Goal: Task Accomplishment & Management: Complete application form

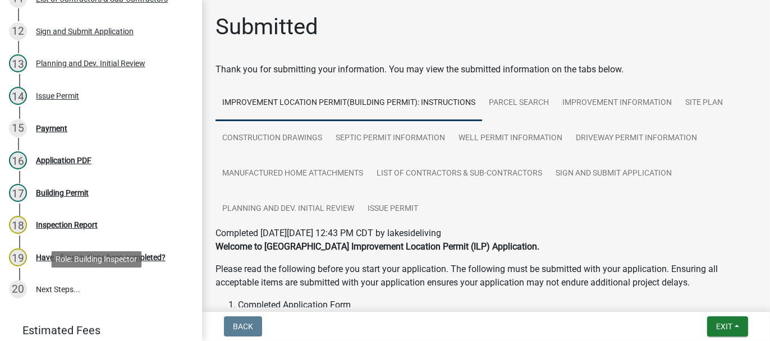
scroll to position [562, 0]
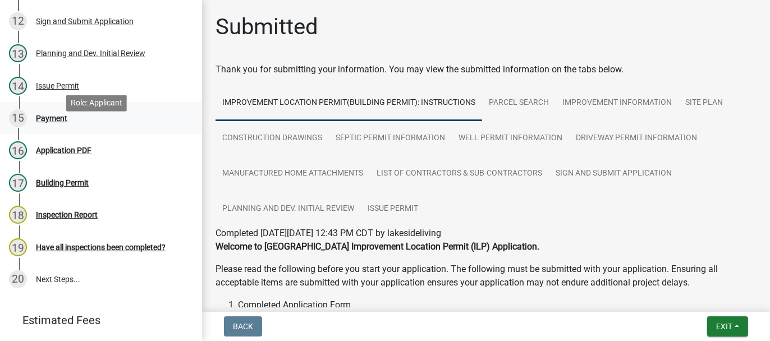
click at [57, 122] on div "Payment" at bounding box center [51, 119] width 31 height 8
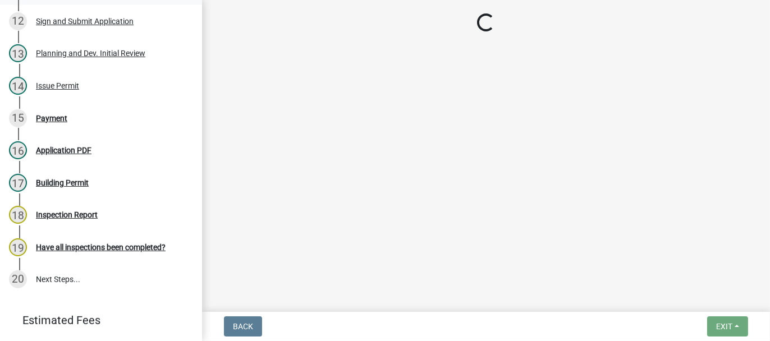
select select "3: 3"
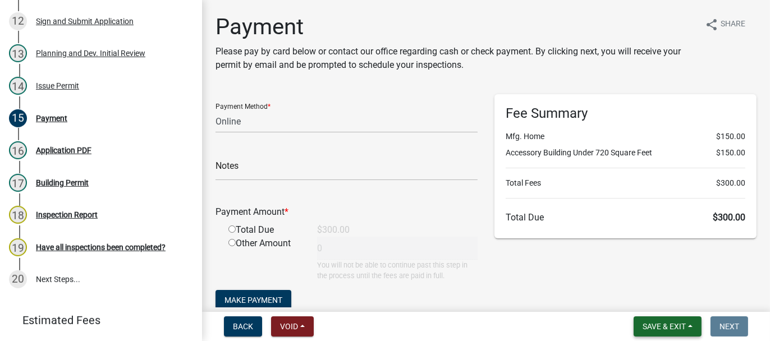
click at [643, 330] on span "Save & Exit" at bounding box center [664, 326] width 43 height 9
click at [637, 307] on button "Save & Exit" at bounding box center [657, 297] width 90 height 27
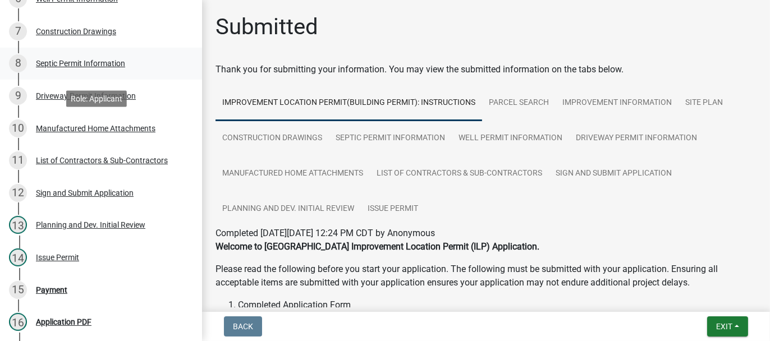
scroll to position [393, 0]
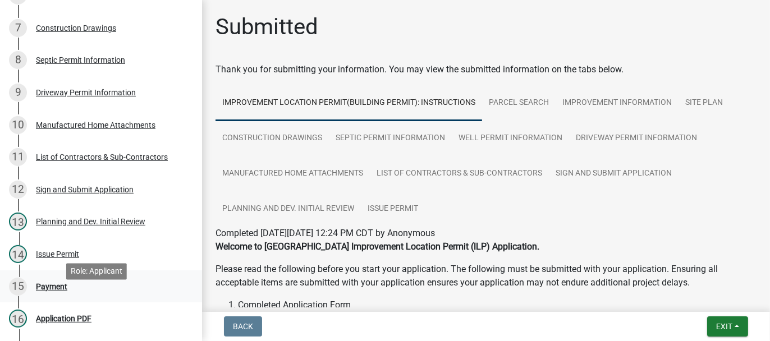
click at [49, 291] on div "Payment" at bounding box center [51, 287] width 31 height 8
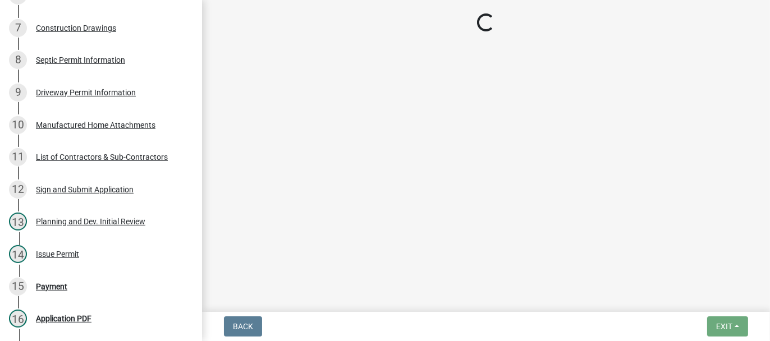
select select "3: 3"
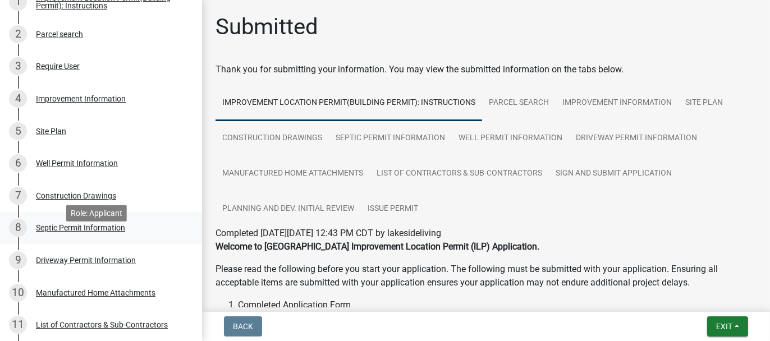
scroll to position [225, 0]
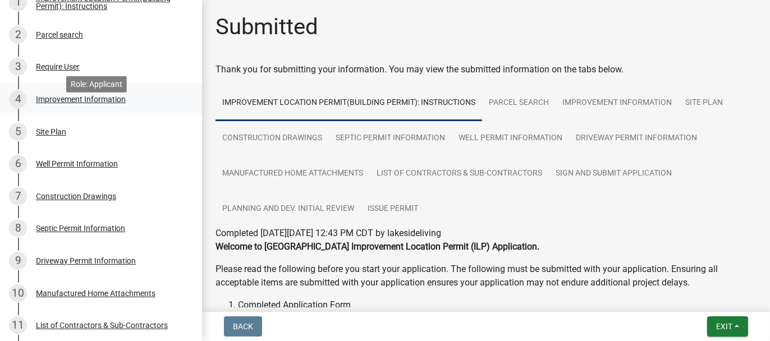
click at [52, 103] on div "Improvement Information" at bounding box center [81, 99] width 90 height 8
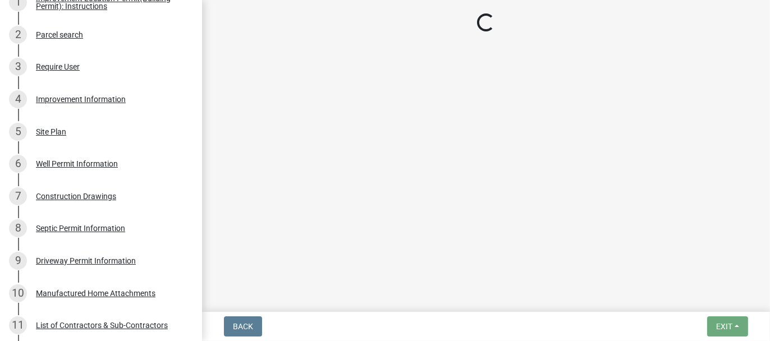
select select "7340059d-85b2-460b-89e8-de3a622c33b6"
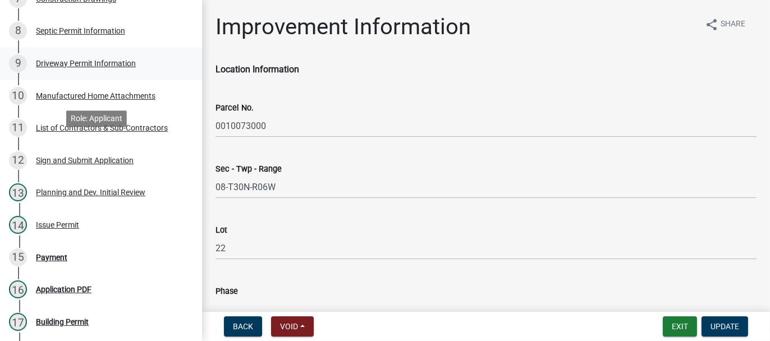
scroll to position [449, 0]
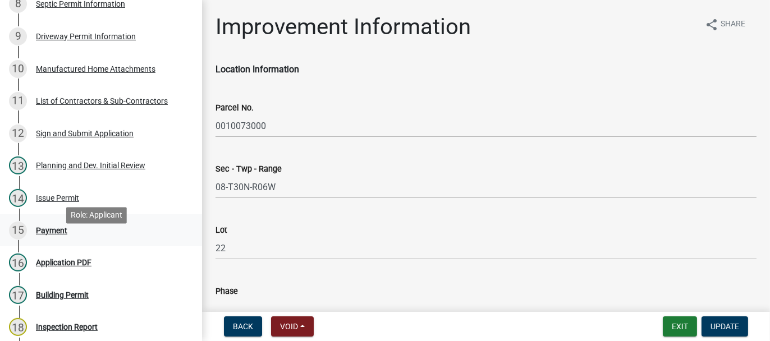
click at [42, 235] on div "Payment" at bounding box center [51, 231] width 31 height 8
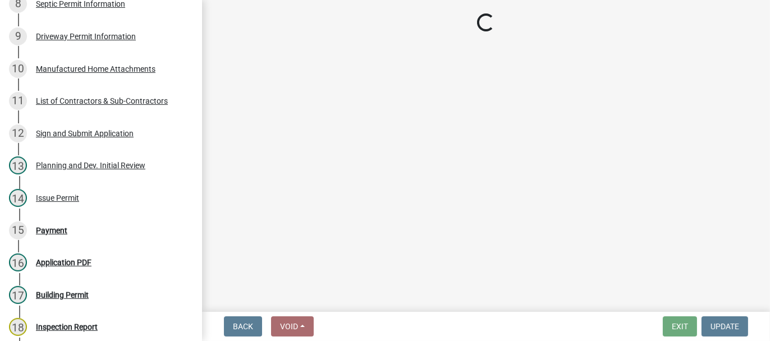
select select "3: 3"
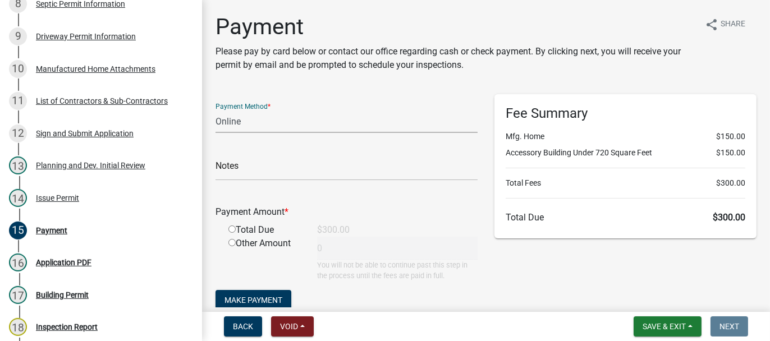
click at [230, 117] on select "Credit Card POS Check Cash Online" at bounding box center [347, 121] width 262 height 23
click at [216, 110] on select "Credit Card POS Check Cash Online" at bounding box center [347, 121] width 262 height 23
click at [231, 227] on input "radio" at bounding box center [232, 229] width 7 height 7
radio input "true"
type input "300"
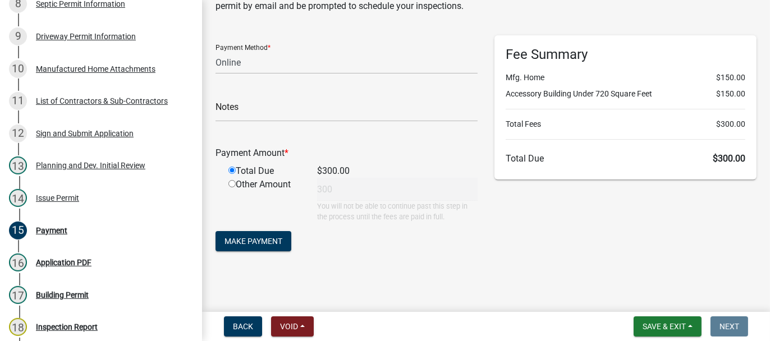
scroll to position [59, 0]
click at [248, 244] on span "Make Payment" at bounding box center [254, 241] width 58 height 9
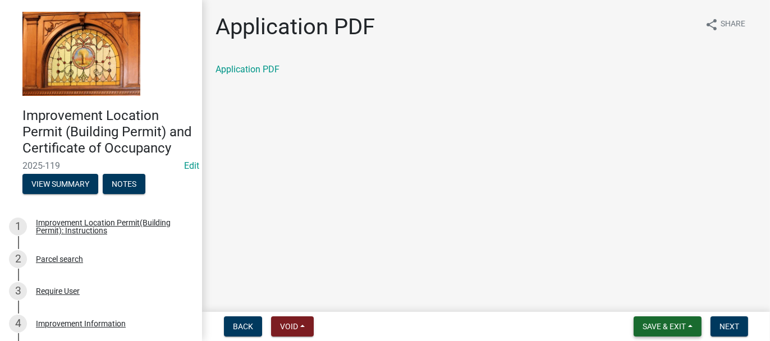
click at [649, 325] on span "Save & Exit" at bounding box center [664, 326] width 43 height 9
click at [650, 294] on button "Save & Exit" at bounding box center [657, 297] width 90 height 27
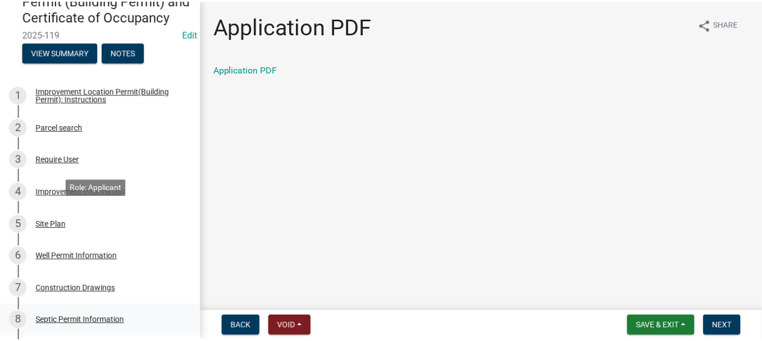
scroll to position [225, 0]
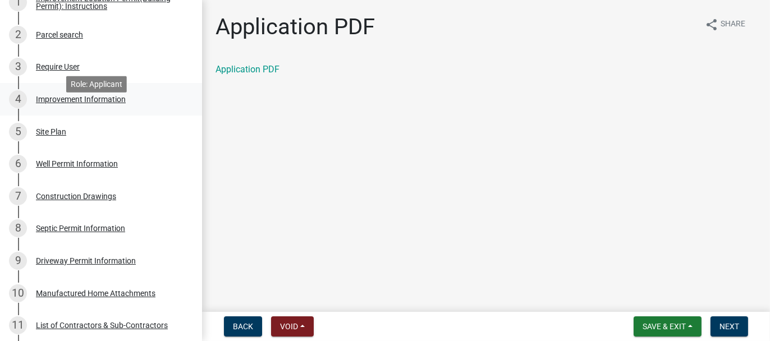
click at [53, 108] on div "4 Improvement Information" at bounding box center [96, 99] width 175 height 18
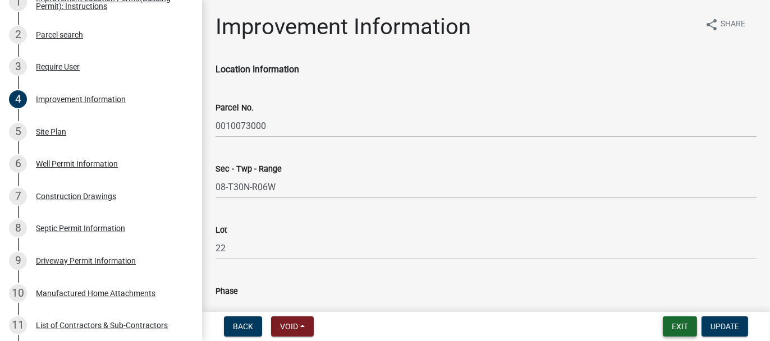
click at [687, 329] on button "Exit" at bounding box center [680, 327] width 34 height 20
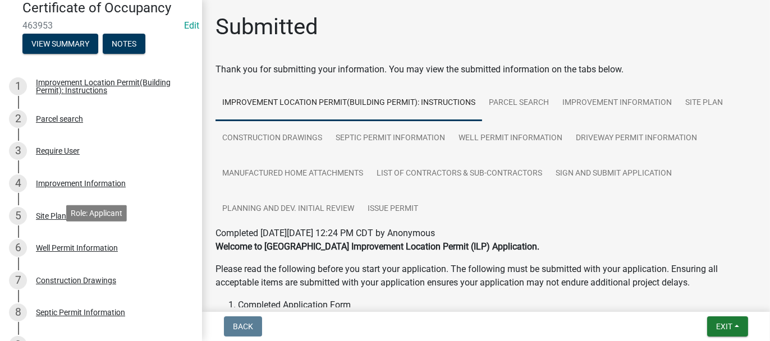
scroll to position [225, 0]
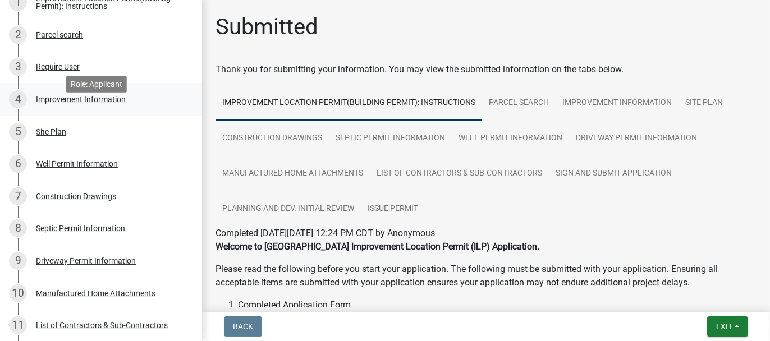
click at [56, 103] on div "Improvement Information" at bounding box center [81, 99] width 90 height 8
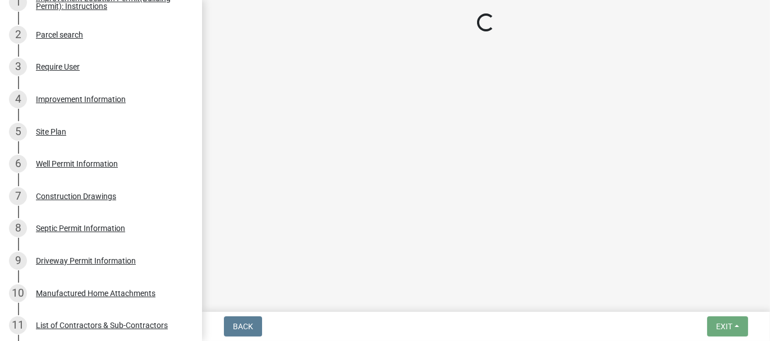
select select "7340059d-85b2-460b-89e8-de3a622c33b6"
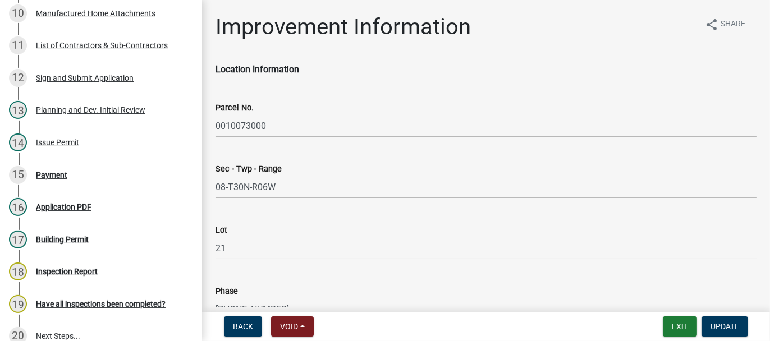
scroll to position [562, 0]
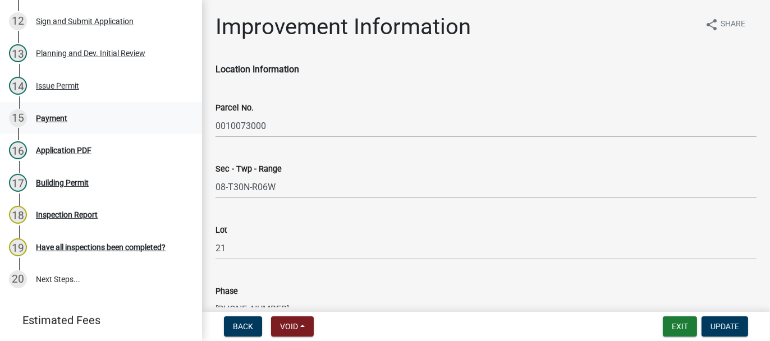
click at [46, 122] on div "Payment" at bounding box center [51, 119] width 31 height 8
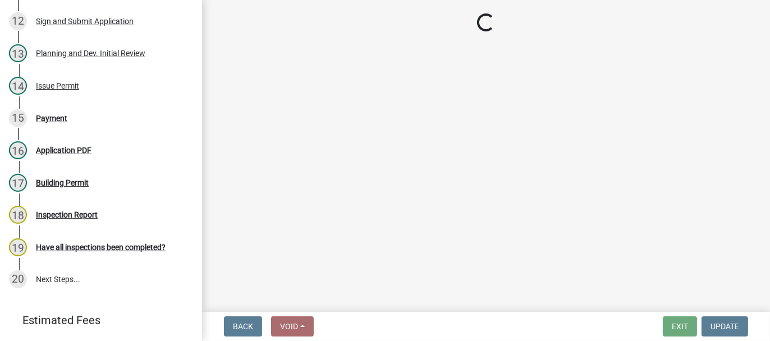
select select "3: 3"
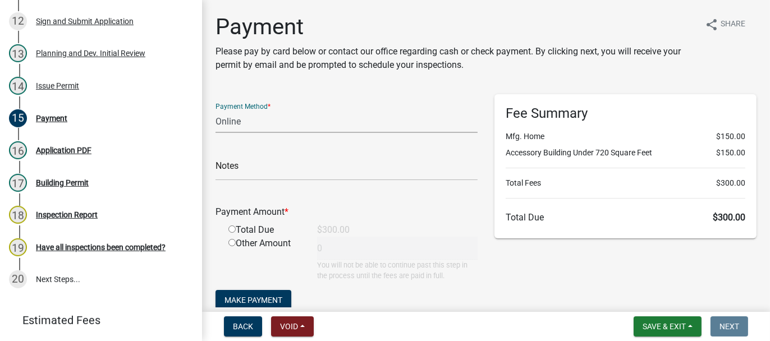
click at [221, 117] on select "Credit Card POS Check Cash Online" at bounding box center [347, 121] width 262 height 23
drag, startPoint x: 228, startPoint y: 121, endPoint x: 228, endPoint y: 130, distance: 9.0
click at [228, 121] on select "Credit Card POS Check Cash Online" at bounding box center [347, 121] width 262 height 23
click at [229, 230] on input "radio" at bounding box center [232, 229] width 7 height 7
radio input "true"
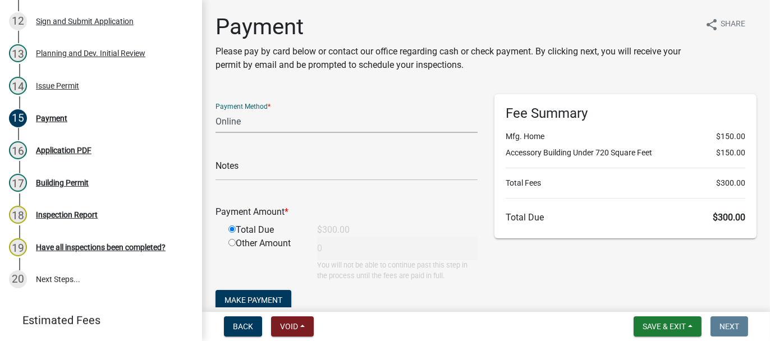
type input "300"
click at [243, 298] on span "Make Payment" at bounding box center [254, 300] width 58 height 9
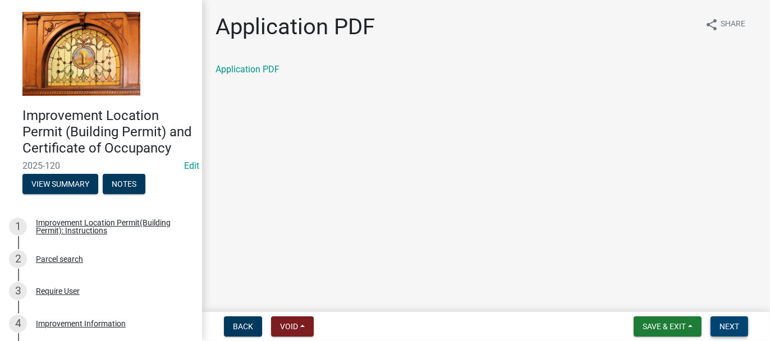
click at [731, 324] on span "Next" at bounding box center [730, 326] width 20 height 9
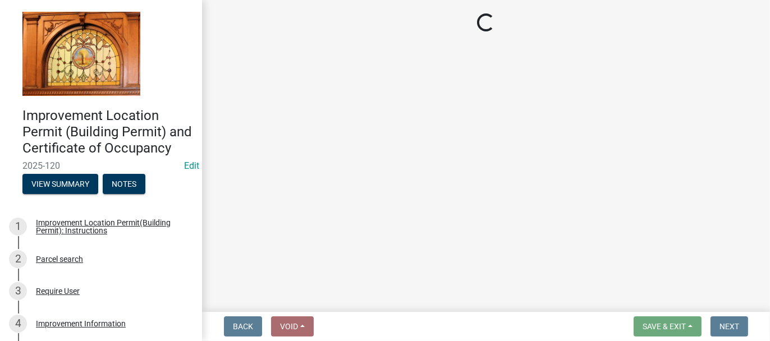
select select "62bb873c-c571-4454-ac8a-8c216551e2a3"
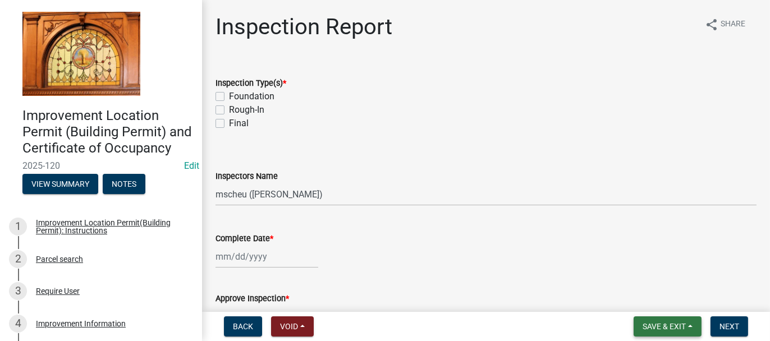
click at [647, 327] on span "Save & Exit" at bounding box center [664, 326] width 43 height 9
click at [644, 301] on button "Save & Exit" at bounding box center [657, 297] width 90 height 27
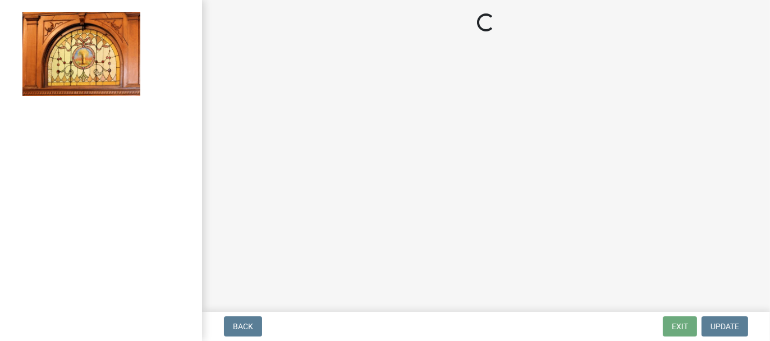
select select "62bb873c-c571-4454-ac8a-8c216551e2a3"
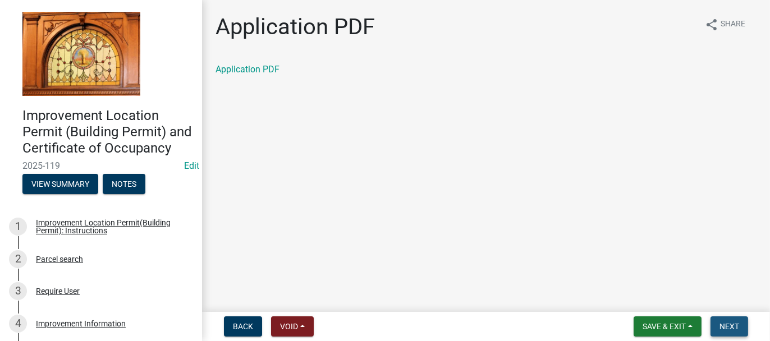
click at [724, 328] on span "Next" at bounding box center [730, 326] width 20 height 9
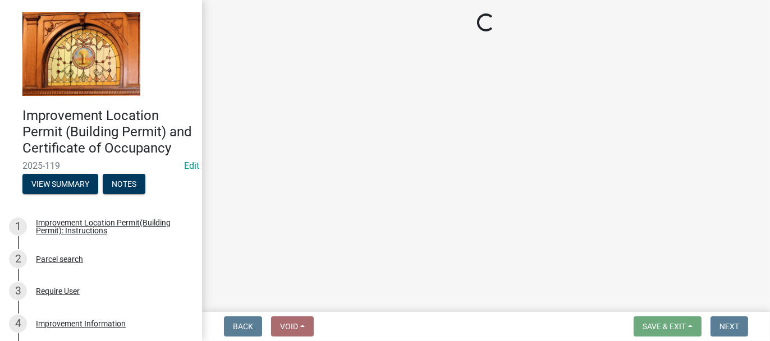
select select "62bb873c-c571-4454-ac8a-8c216551e2a3"
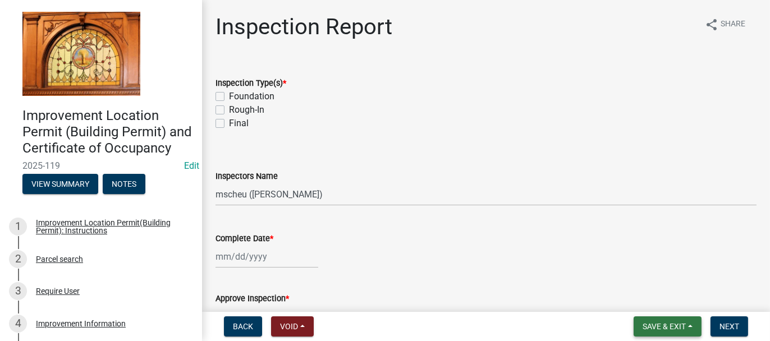
click at [653, 331] on span "Save & Exit" at bounding box center [664, 326] width 43 height 9
click at [648, 298] on button "Save & Exit" at bounding box center [657, 297] width 90 height 27
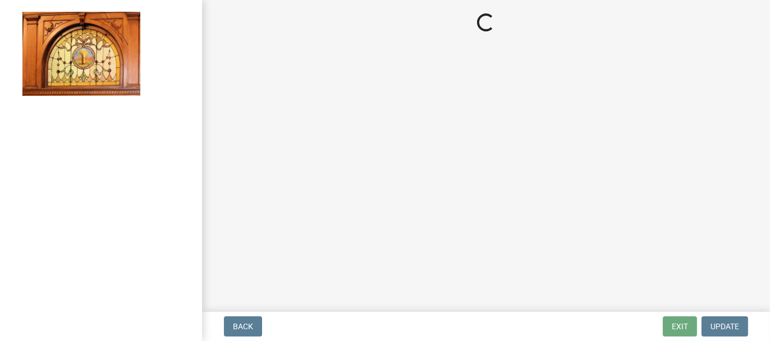
select select "62bb873c-c571-4454-ac8a-8c216551e2a3"
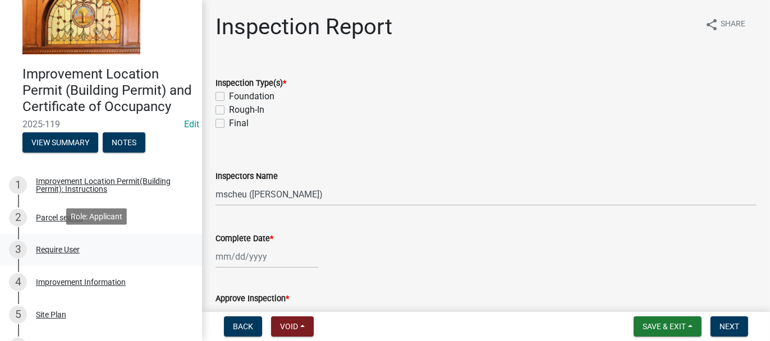
scroll to position [168, 0]
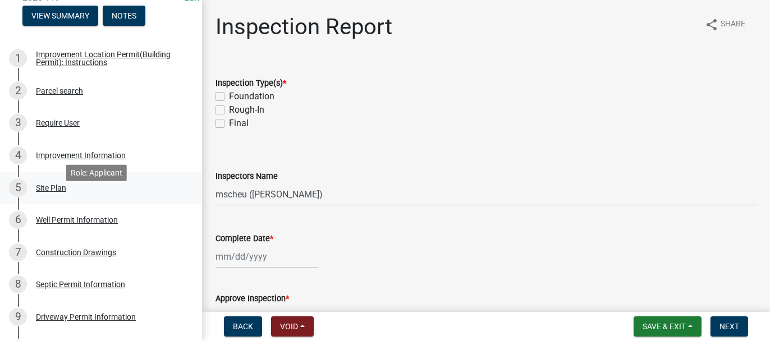
click at [44, 192] on div "Site Plan" at bounding box center [51, 188] width 30 height 8
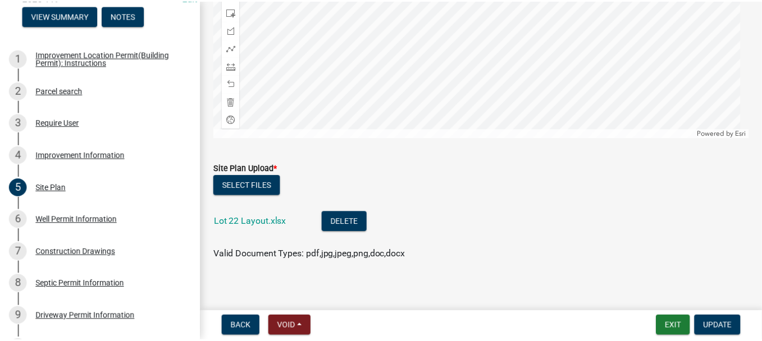
scroll to position [289, 0]
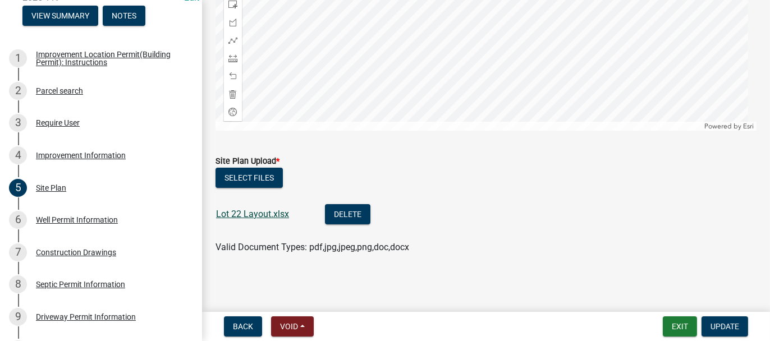
click at [230, 211] on link "Lot 22 Layout.xlsx" at bounding box center [252, 214] width 73 height 11
click at [677, 332] on button "Exit" at bounding box center [680, 327] width 34 height 20
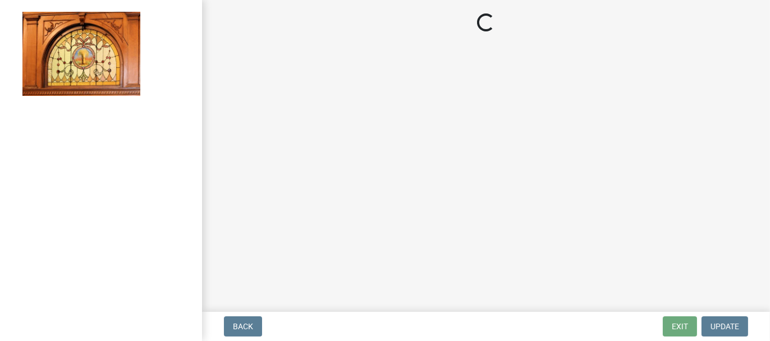
select select "62bb873c-c571-4454-ac8a-8c216551e2a3"
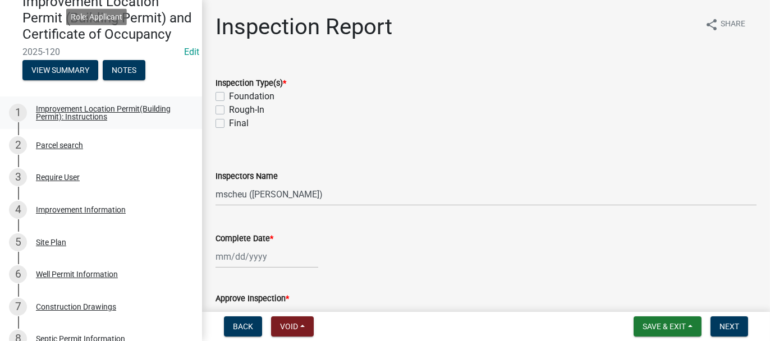
scroll to position [225, 0]
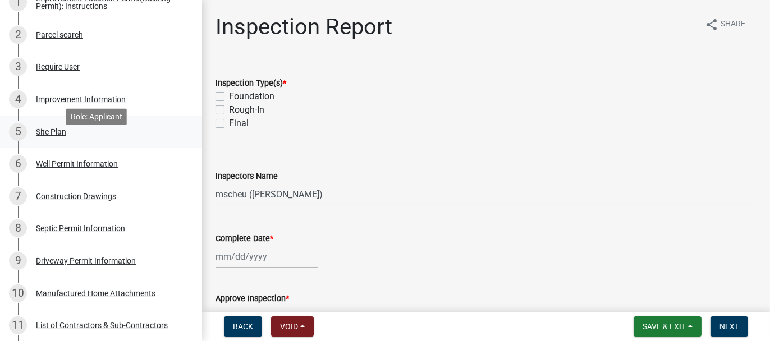
click at [56, 136] on div "Site Plan" at bounding box center [51, 132] width 30 height 8
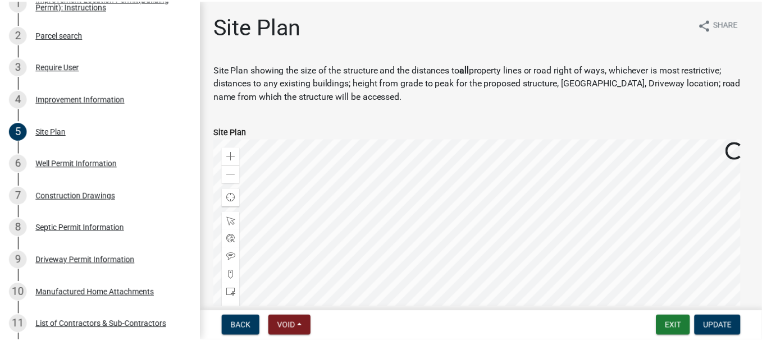
scroll to position [289, 0]
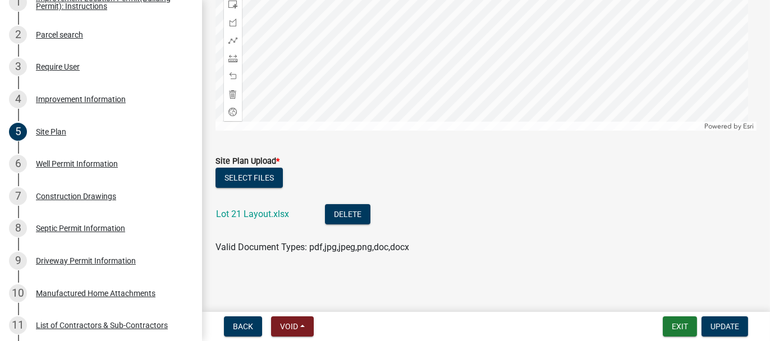
click at [248, 220] on div "Lot 21 Layout.xlsx" at bounding box center [261, 215] width 91 height 23
click at [248, 215] on link "Lot 21 Layout.xlsx" at bounding box center [252, 214] width 73 height 11
click at [680, 325] on button "Exit" at bounding box center [680, 327] width 34 height 20
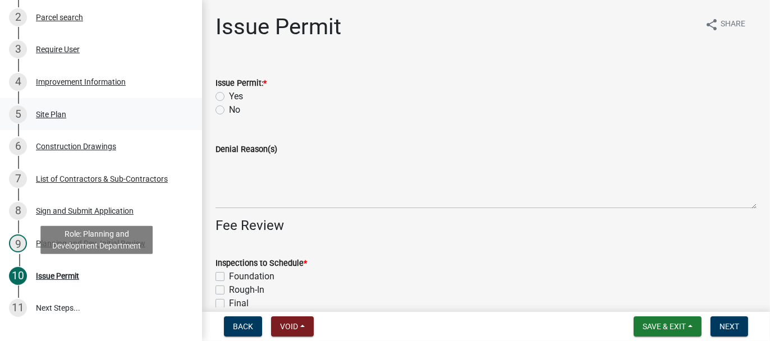
scroll to position [225, 0]
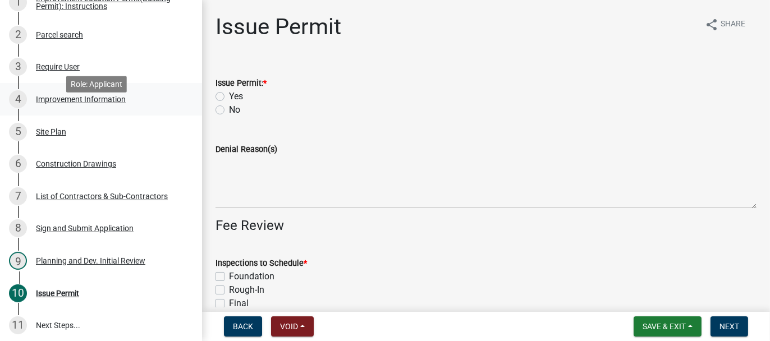
click at [83, 103] on div "Improvement Information" at bounding box center [81, 99] width 90 height 8
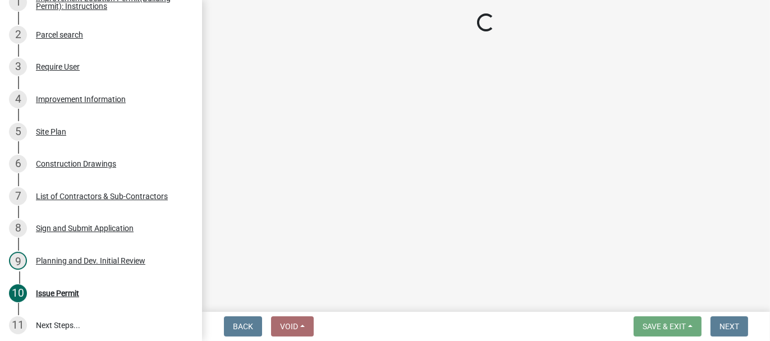
select select "8223da26-0ac6-488f-81e7-4bb0725dcd0b"
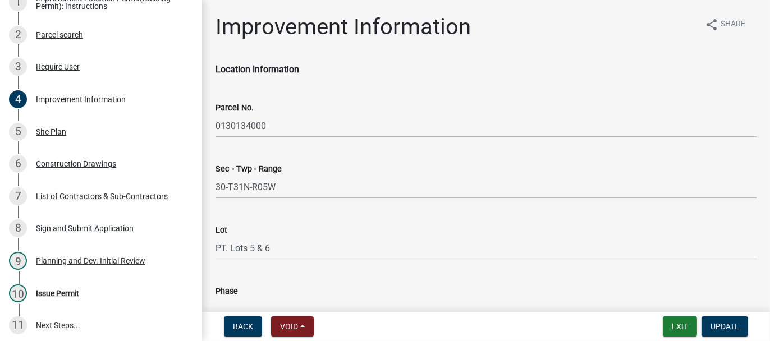
scroll to position [0, 0]
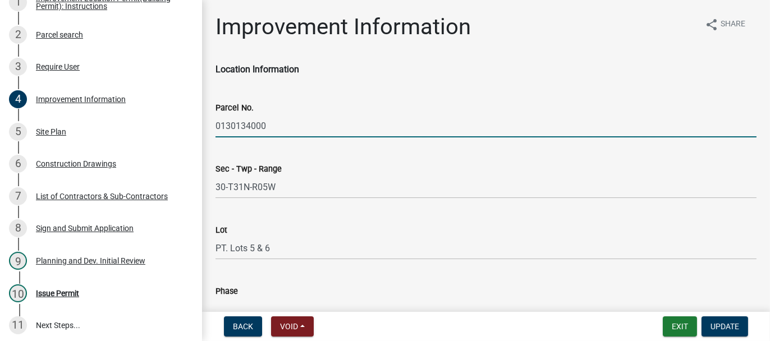
drag, startPoint x: 217, startPoint y: 125, endPoint x: 264, endPoint y: 126, distance: 47.7
click at [264, 126] on input "0130134000" at bounding box center [486, 126] width 541 height 23
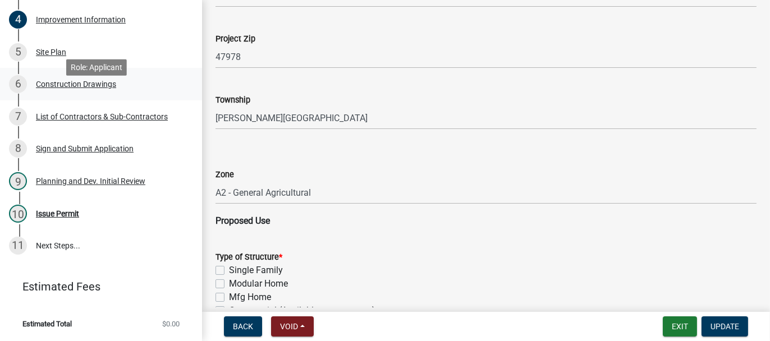
scroll to position [320, 0]
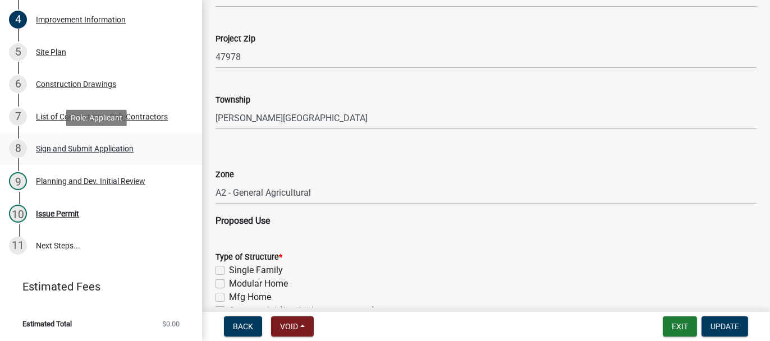
click at [47, 148] on div "Sign and Submit Application" at bounding box center [85, 149] width 98 height 8
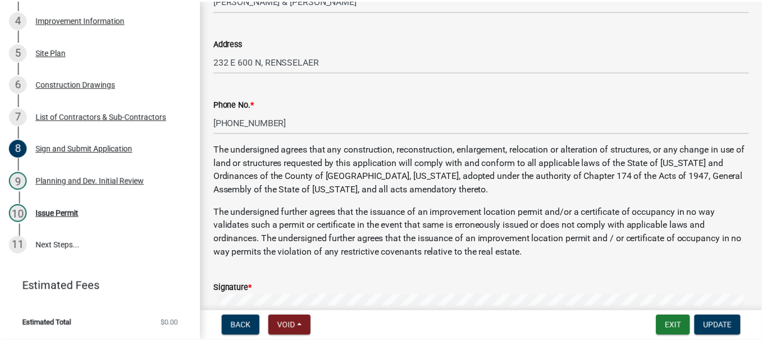
scroll to position [505, 0]
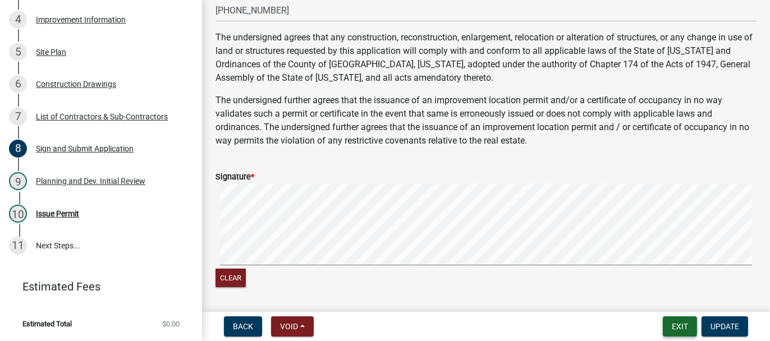
click at [686, 327] on button "Exit" at bounding box center [680, 327] width 34 height 20
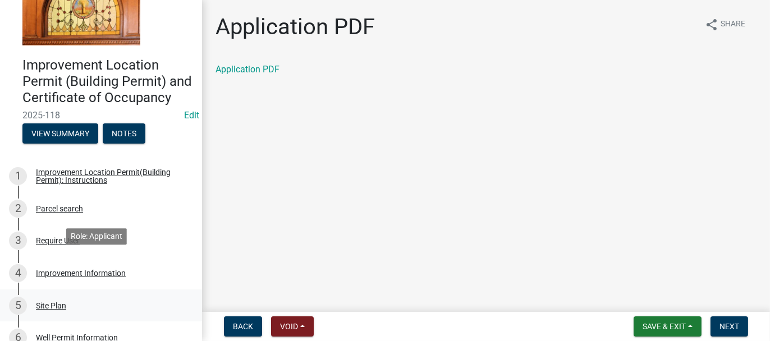
scroll to position [112, 0]
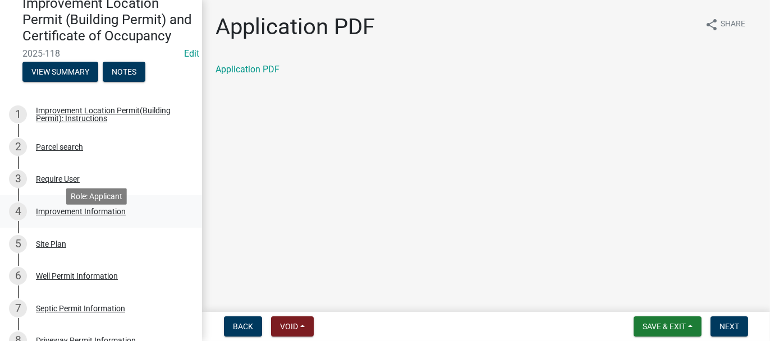
click at [48, 216] on div "Improvement Information" at bounding box center [81, 212] width 90 height 8
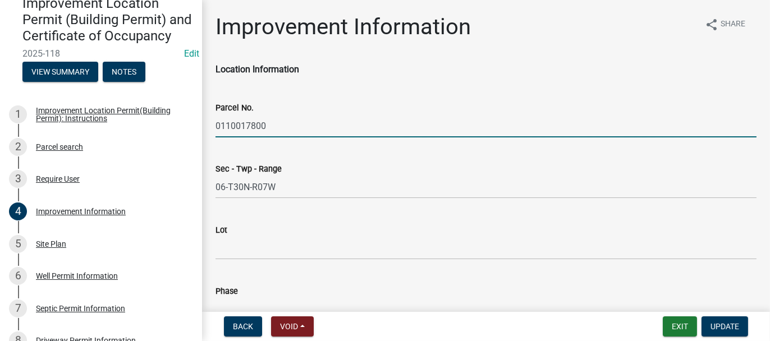
drag, startPoint x: 216, startPoint y: 124, endPoint x: 267, endPoint y: 123, distance: 51.1
click at [267, 123] on input "0110017800" at bounding box center [486, 126] width 541 height 23
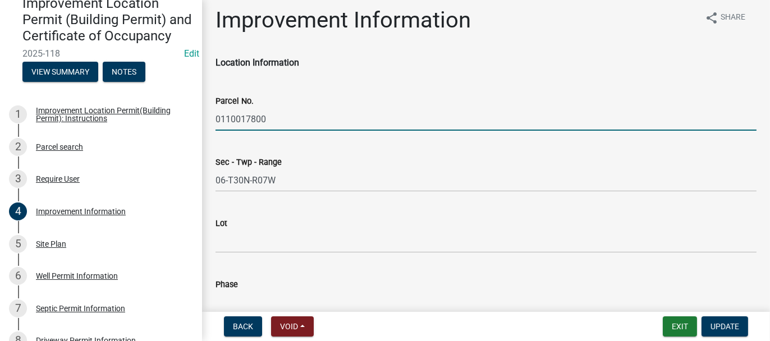
scroll to position [0, 0]
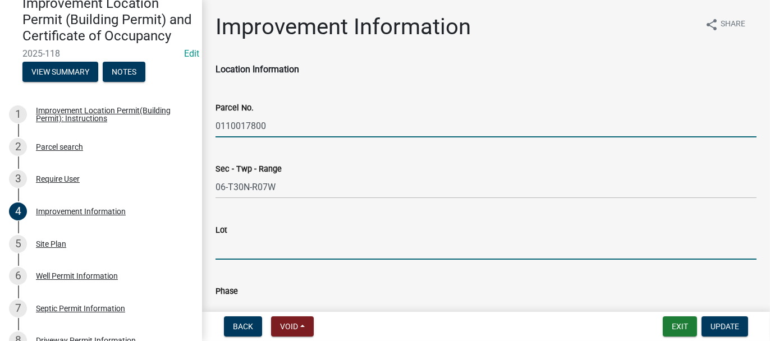
click at [225, 247] on input "Lot" at bounding box center [486, 248] width 541 height 23
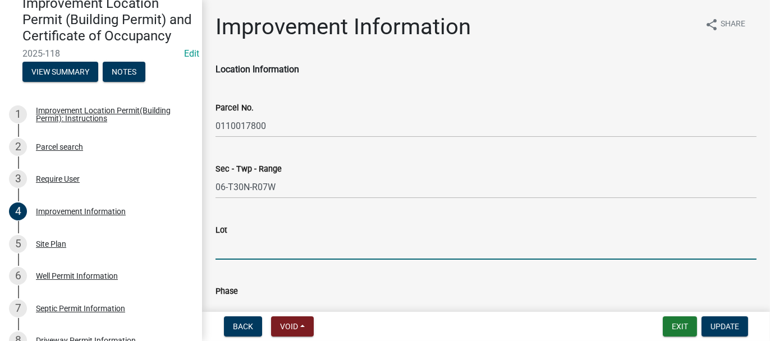
paste input "S 1/2 LOT 15 BLK 8 LOTS 16 & 17 BLK 8"
click at [269, 247] on input "S 1/2 LOT 15 BLK 8 LOTS 16 & 17 BLK 8" at bounding box center [486, 248] width 541 height 23
drag, startPoint x: 346, startPoint y: 248, endPoint x: 368, endPoint y: 249, distance: 22.5
click at [368, 249] on input "S 1/2 LOT 15 AND LOTS 16 & 17 BLK 8" at bounding box center [486, 248] width 541 height 23
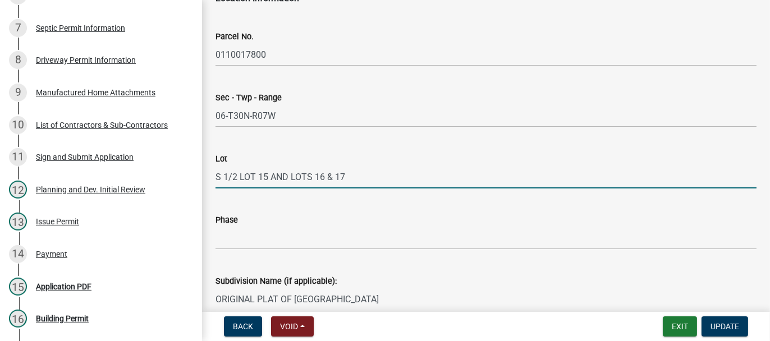
scroll to position [112, 0]
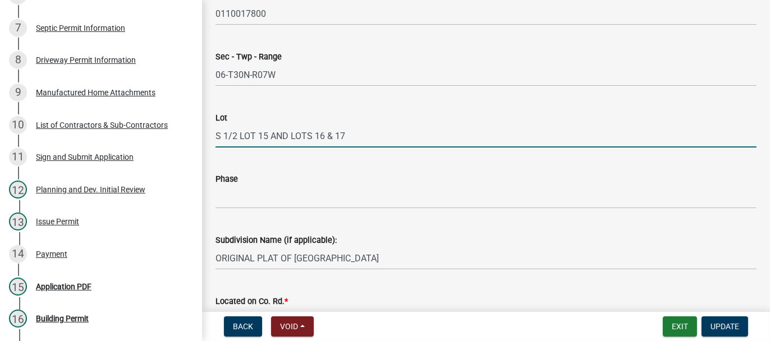
type input "S 1/2 LOT 15 AND LOTS 16 & 17"
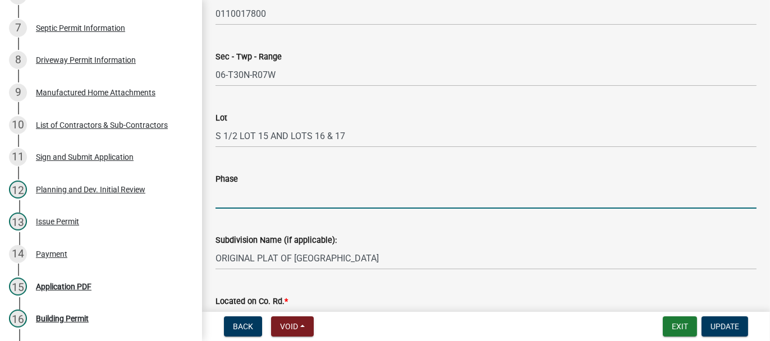
drag, startPoint x: 231, startPoint y: 196, endPoint x: 212, endPoint y: 194, distance: 19.7
click at [231, 196] on input "Phase" at bounding box center [486, 197] width 541 height 23
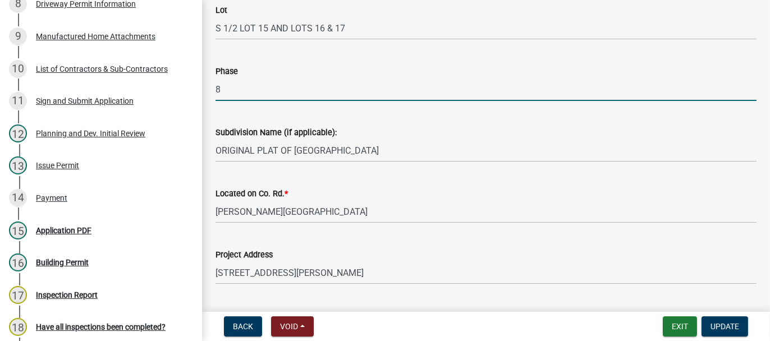
scroll to position [225, 0]
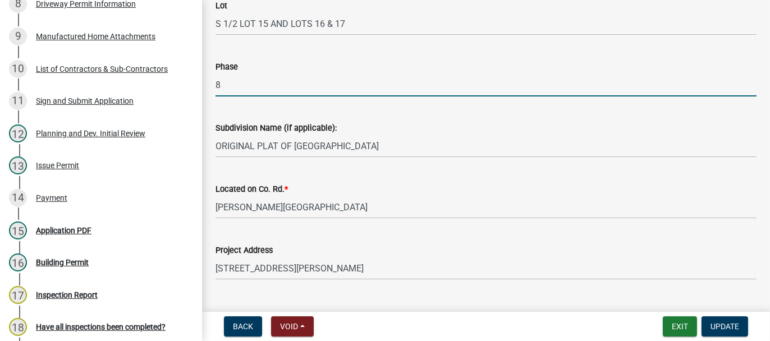
type input "8"
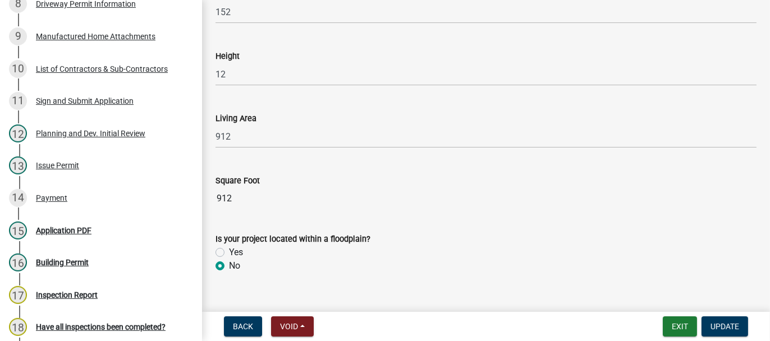
scroll to position [1567, 0]
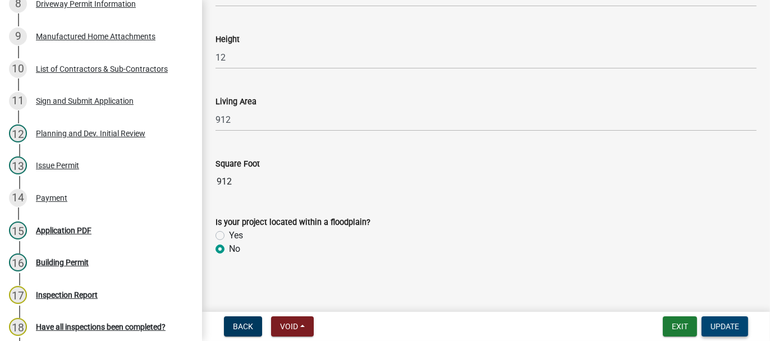
click at [724, 326] on span "Update" at bounding box center [725, 326] width 29 height 9
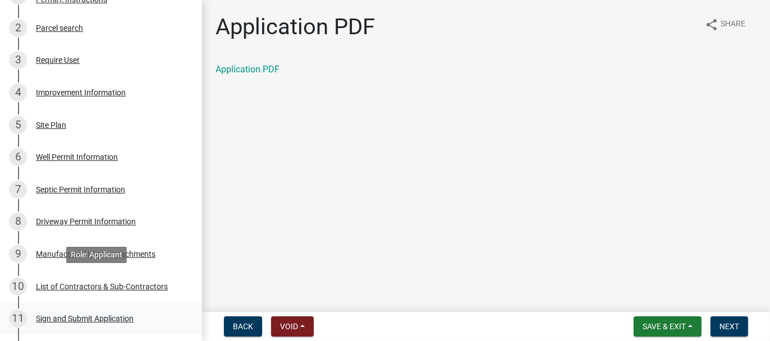
scroll to position [225, 0]
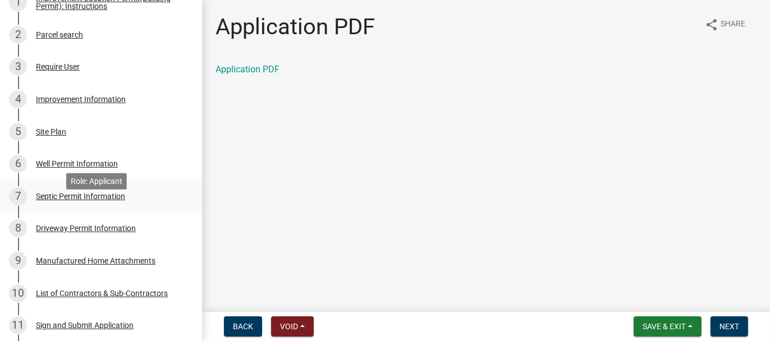
click at [94, 200] on div "Septic Permit Information" at bounding box center [80, 197] width 89 height 8
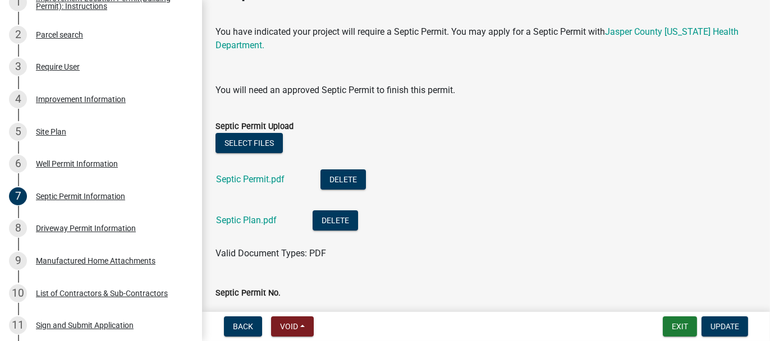
scroll to position [56, 0]
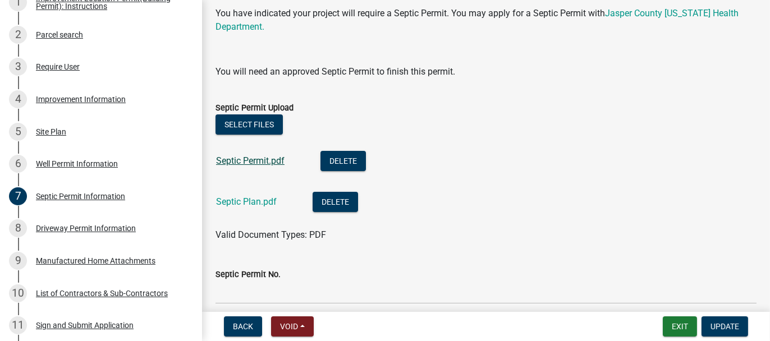
click at [253, 163] on link "Septic Permit.pdf" at bounding box center [250, 161] width 69 height 11
click at [46, 168] on div "Well Permit Information" at bounding box center [77, 164] width 82 height 8
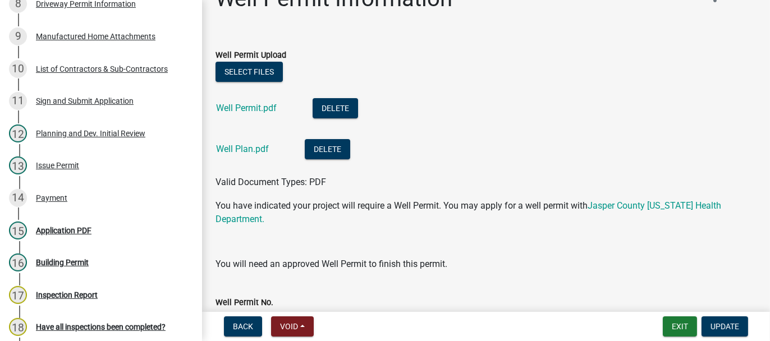
scroll to position [0, 0]
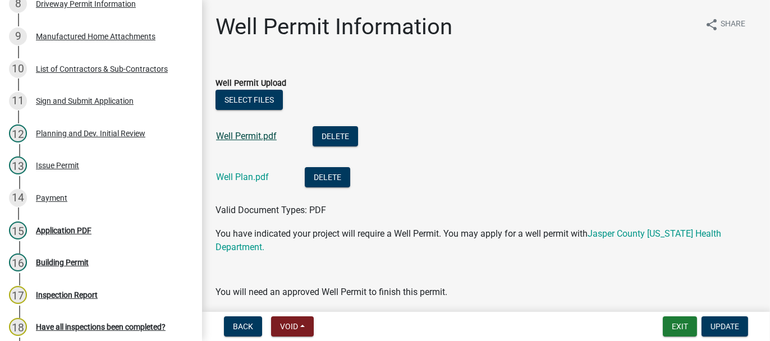
click at [244, 139] on link "Well Permit.pdf" at bounding box center [246, 136] width 61 height 11
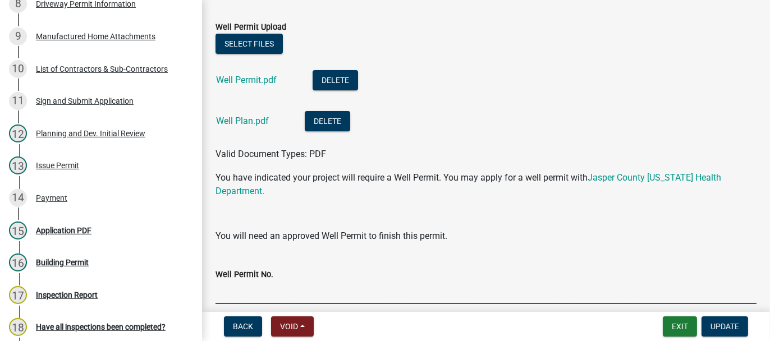
click at [235, 289] on input "Well Permit No." at bounding box center [486, 292] width 541 height 23
type input "25040"
click at [713, 331] on span "Update" at bounding box center [725, 326] width 29 height 9
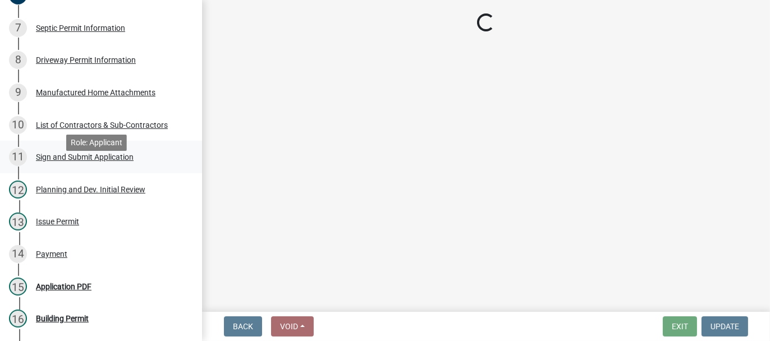
scroll to position [337, 0]
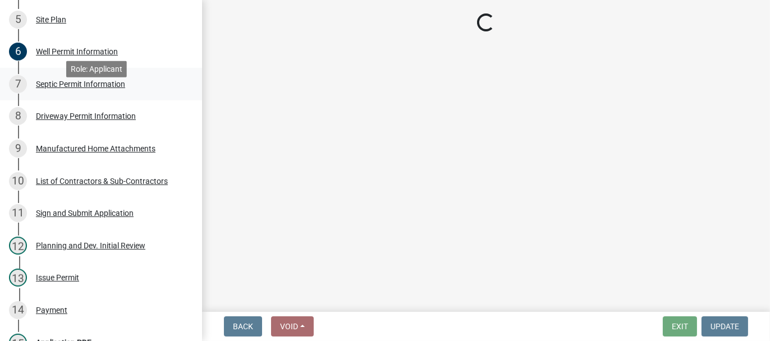
click at [52, 88] on div "Septic Permit Information" at bounding box center [80, 84] width 89 height 8
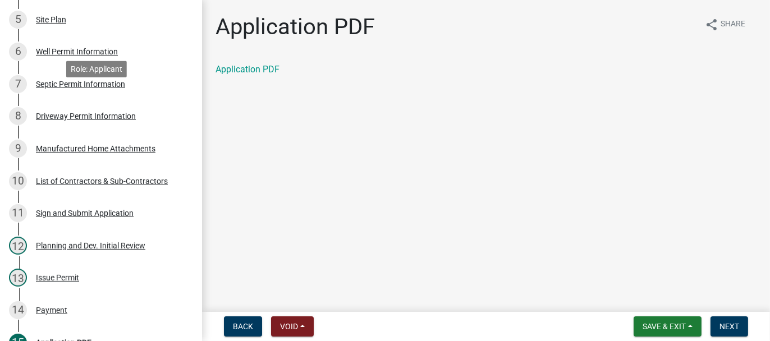
click at [107, 88] on div "Septic Permit Information" at bounding box center [80, 84] width 89 height 8
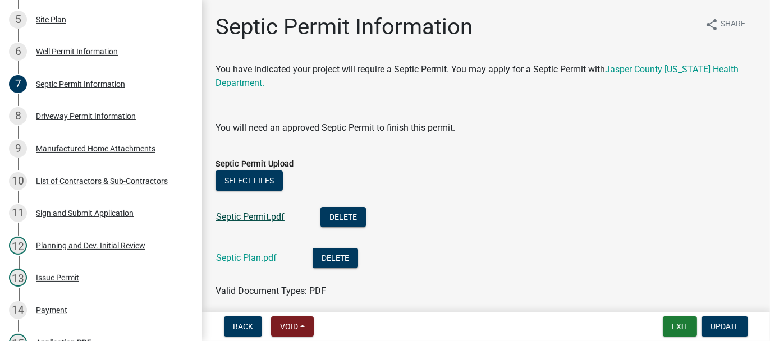
click at [244, 221] on link "Septic Permit.pdf" at bounding box center [250, 217] width 69 height 11
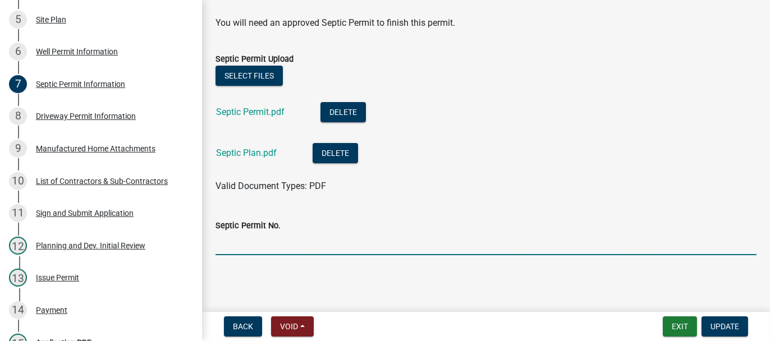
click at [243, 236] on input "Septic Permit No." at bounding box center [486, 243] width 541 height 23
type input "25055"
click at [718, 328] on span "Update" at bounding box center [725, 326] width 29 height 9
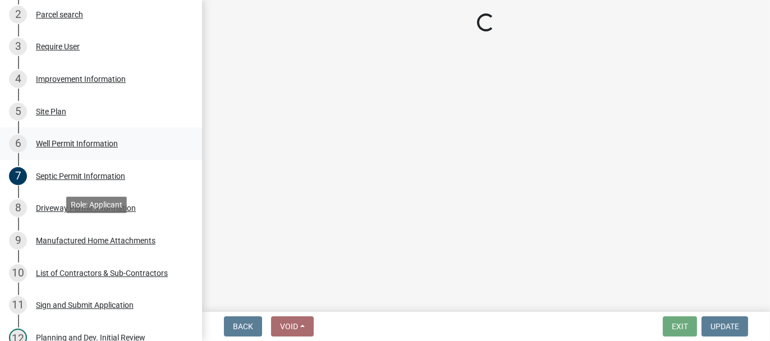
scroll to position [168, 0]
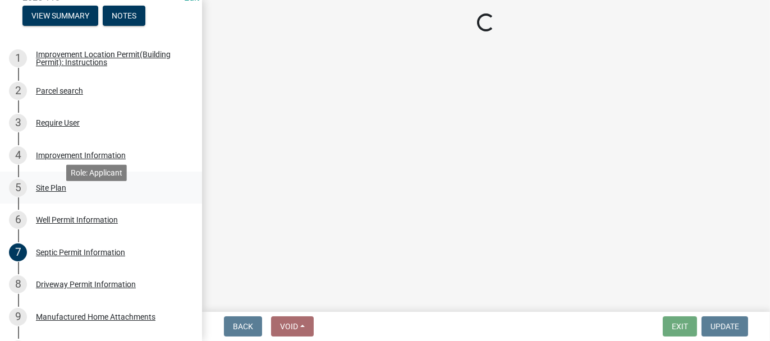
click at [55, 192] on div "Site Plan" at bounding box center [51, 188] width 30 height 8
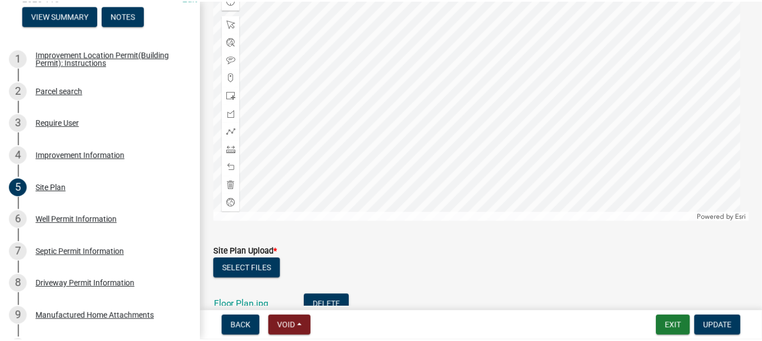
scroll to position [289, 0]
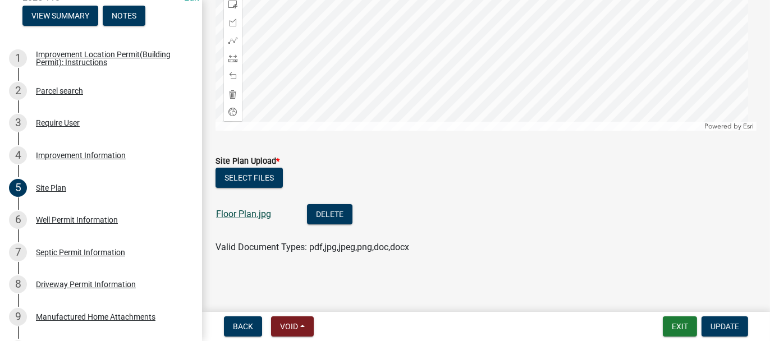
click at [268, 216] on link "Floor Plan.jpg" at bounding box center [243, 214] width 55 height 11
click at [672, 326] on button "Exit" at bounding box center [680, 327] width 34 height 20
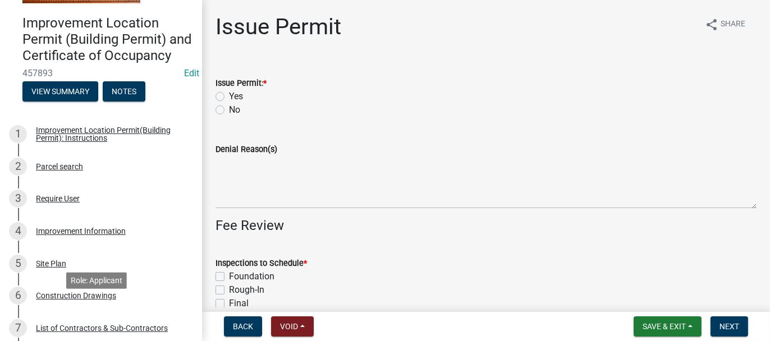
scroll to position [168, 0]
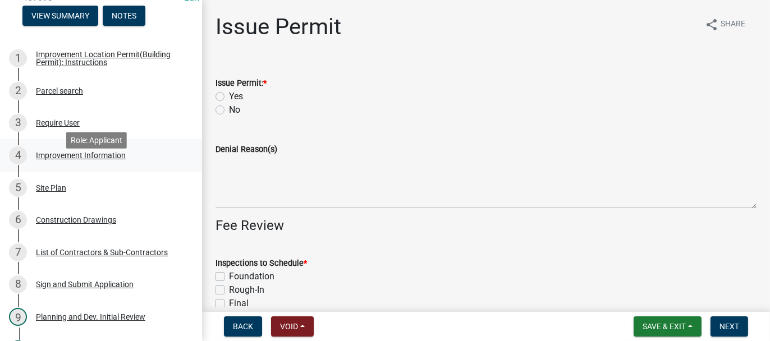
click at [42, 159] on div "Improvement Information" at bounding box center [81, 156] width 90 height 8
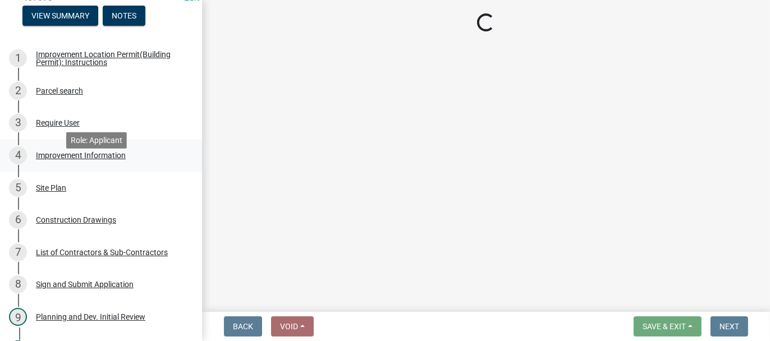
select select "8223da26-0ac6-488f-81e7-4bb0725dcd0b"
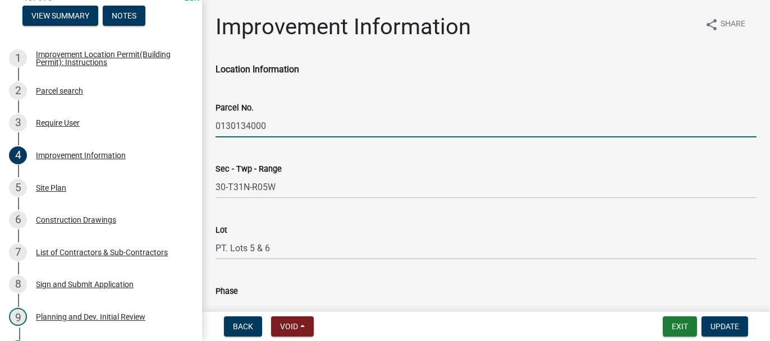
drag, startPoint x: 216, startPoint y: 123, endPoint x: 264, endPoint y: 124, distance: 47.7
click at [264, 124] on input "0130134000" at bounding box center [486, 126] width 541 height 23
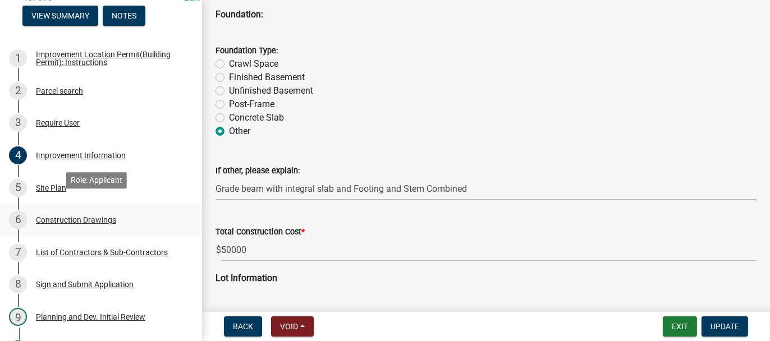
scroll to position [281, 0]
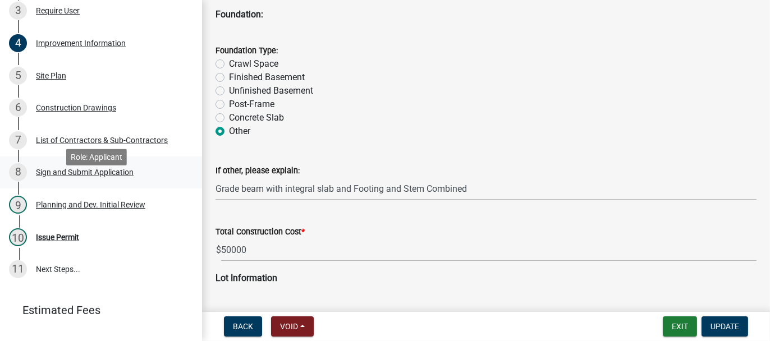
click at [43, 176] on div "Sign and Submit Application" at bounding box center [85, 172] width 98 height 8
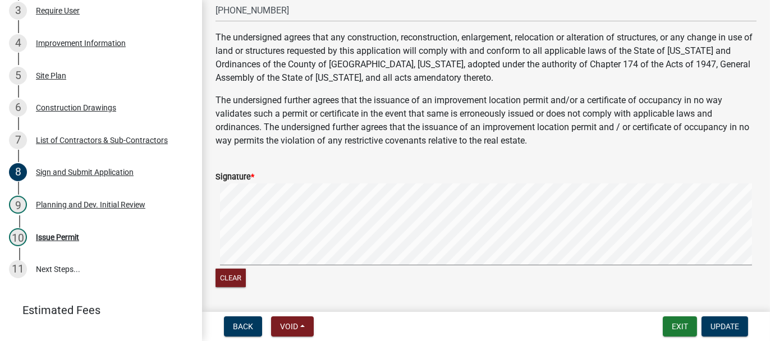
scroll to position [562, 0]
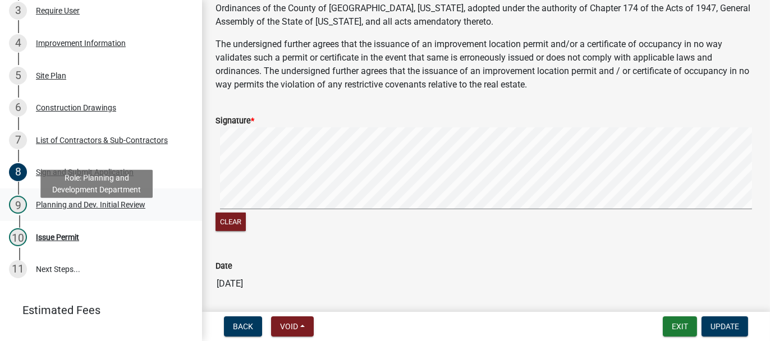
click at [79, 209] on div "Planning and Dev. Initial Review" at bounding box center [91, 205] width 110 height 8
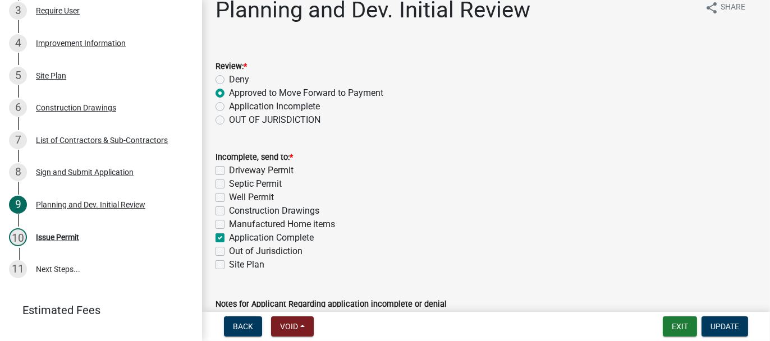
scroll to position [0, 0]
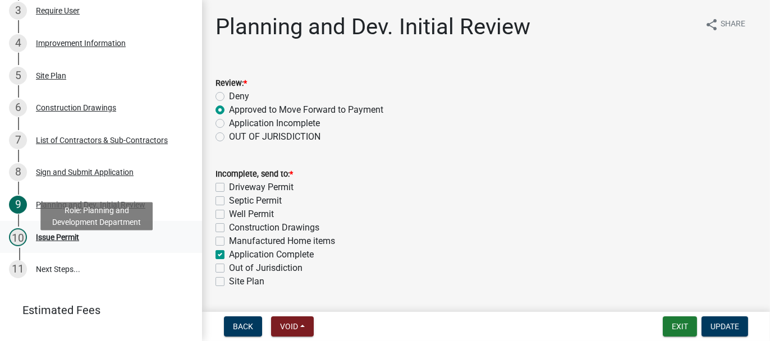
click at [70, 241] on div "Issue Permit" at bounding box center [57, 238] width 43 height 8
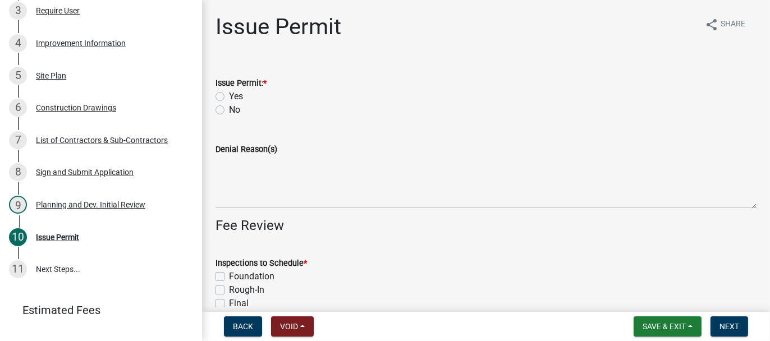
click at [229, 93] on label "Yes" at bounding box center [236, 96] width 14 height 13
click at [229, 93] on input "Yes" at bounding box center [232, 93] width 7 height 7
radio input "true"
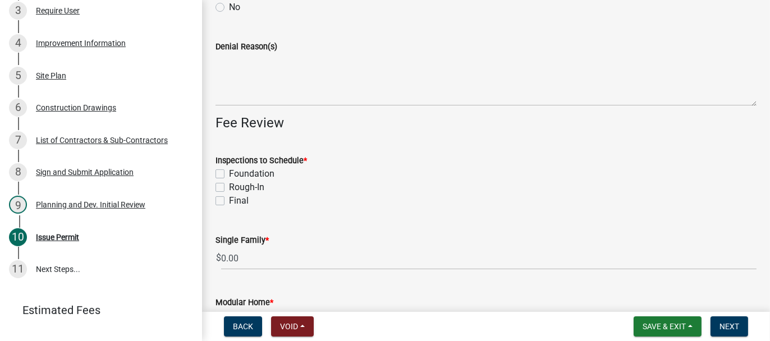
scroll to position [112, 0]
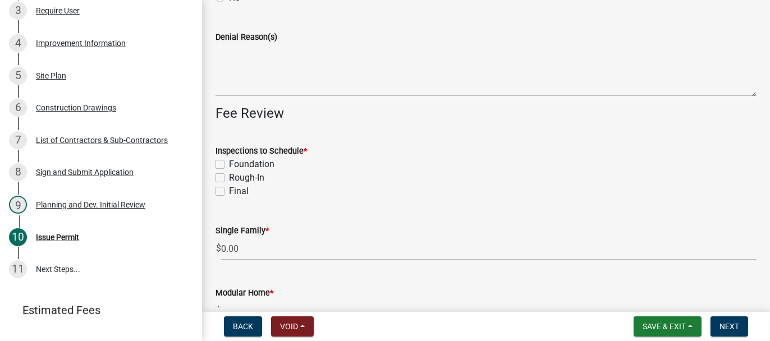
click at [229, 163] on label "Foundation" at bounding box center [251, 164] width 45 height 13
click at [229, 163] on input "Foundation" at bounding box center [232, 161] width 7 height 7
checkbox input "true"
checkbox input "false"
drag, startPoint x: 220, startPoint y: 175, endPoint x: 225, endPoint y: 193, distance: 18.5
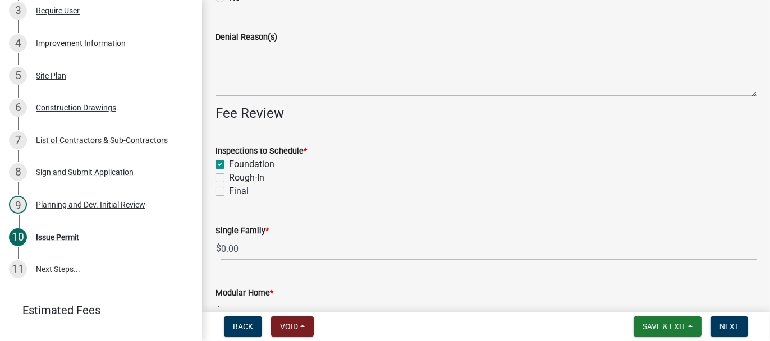
click at [222, 185] on div "Inspections to Schedule * Foundation Rough-In Final" at bounding box center [486, 171] width 541 height 54
click at [229, 191] on label "Final" at bounding box center [239, 191] width 20 height 13
click at [229, 191] on input "Final" at bounding box center [232, 188] width 7 height 7
checkbox input "true"
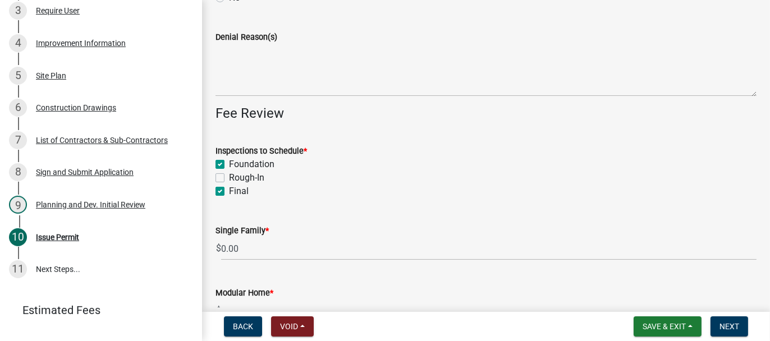
checkbox input "false"
checkbox input "true"
click at [229, 176] on label "Rough-In" at bounding box center [246, 177] width 35 height 13
click at [229, 176] on input "Rough-In" at bounding box center [232, 174] width 7 height 7
checkbox input "true"
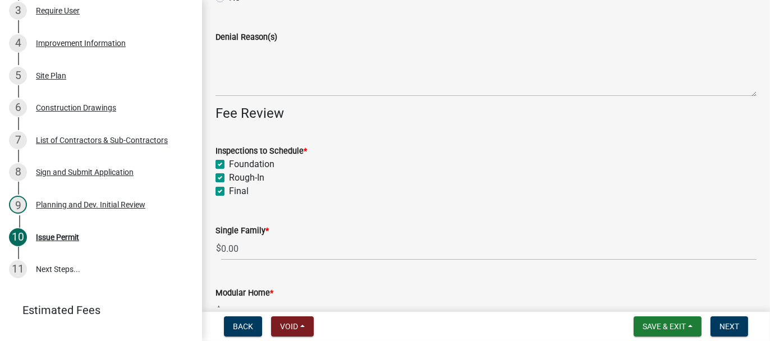
checkbox input "true"
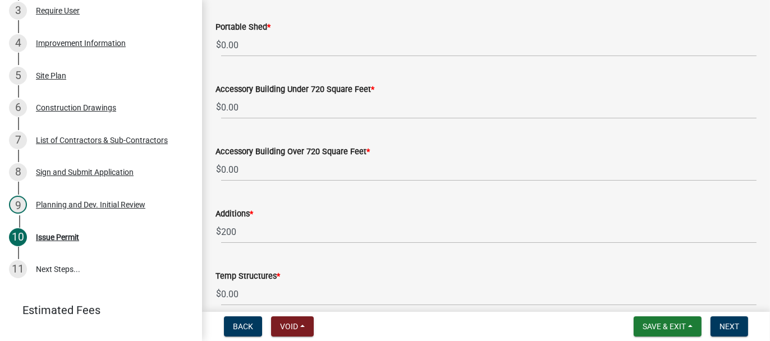
scroll to position [505, 0]
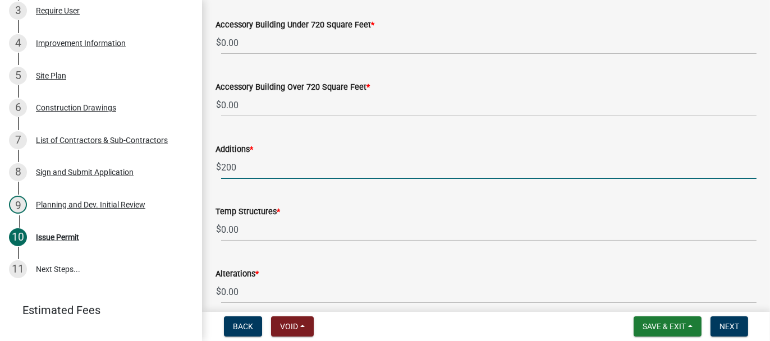
click at [235, 166] on input "200" at bounding box center [489, 167] width 536 height 23
type input "200.00"
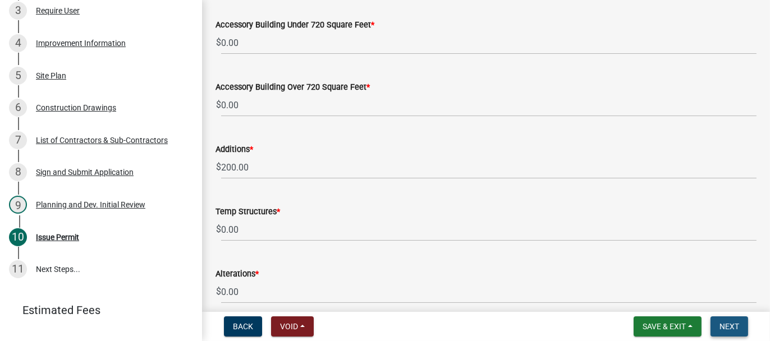
click at [728, 323] on span "Next" at bounding box center [730, 326] width 20 height 9
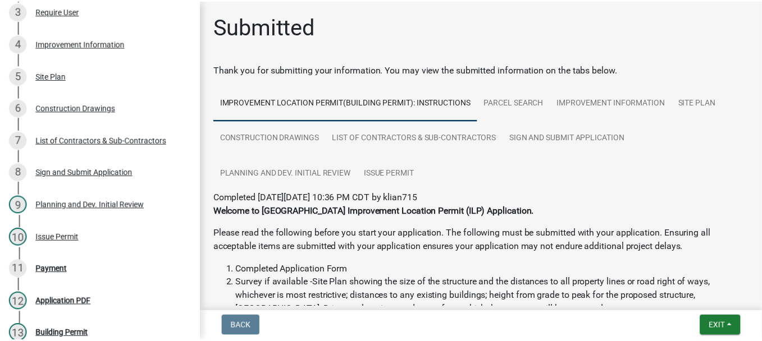
scroll to position [442, 0]
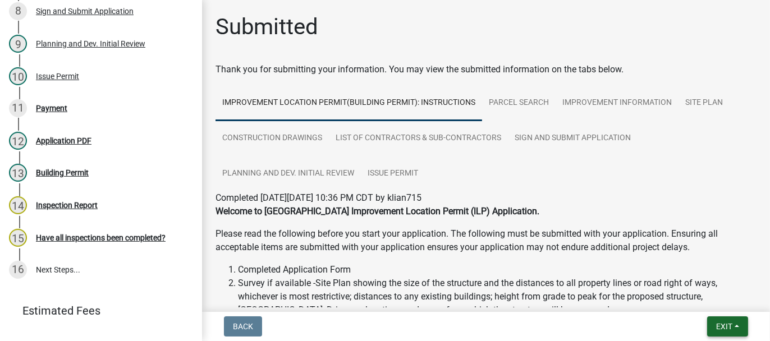
click at [714, 325] on button "Exit" at bounding box center [728, 327] width 41 height 20
click at [708, 304] on button "Save & Exit" at bounding box center [703, 297] width 90 height 27
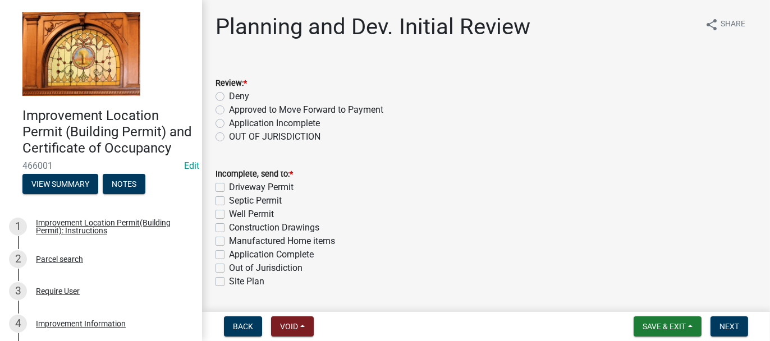
click at [229, 111] on label "Approved to Move Forward to Payment" at bounding box center [306, 109] width 154 height 13
click at [229, 111] on input "Approved to Move Forward to Payment" at bounding box center [232, 106] width 7 height 7
radio input "true"
click at [229, 256] on label "Application Complete" at bounding box center [271, 254] width 85 height 13
click at [229, 256] on input "Application Complete" at bounding box center [232, 251] width 7 height 7
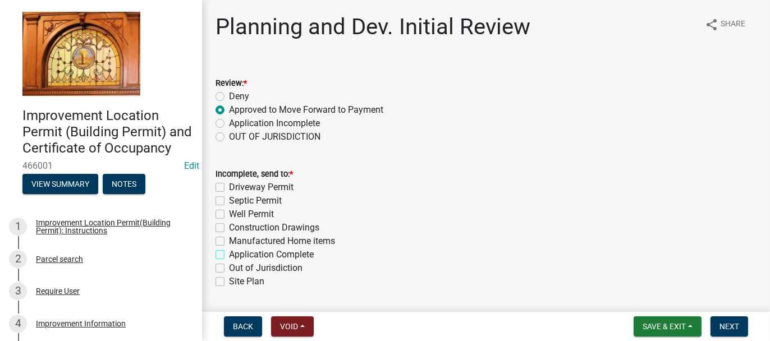
checkbox input "true"
checkbox input "false"
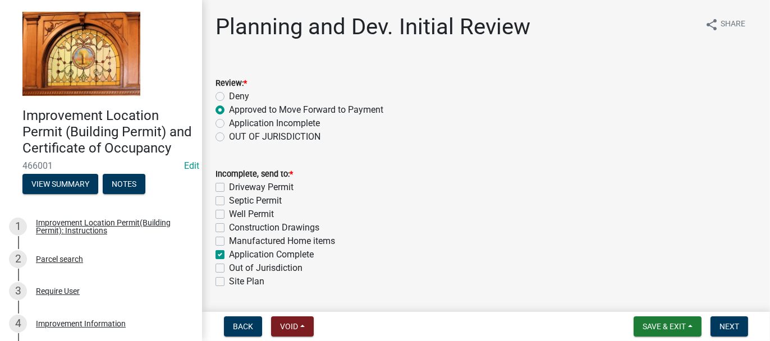
checkbox input "false"
checkbox input "true"
checkbox input "false"
click at [731, 325] on span "Next" at bounding box center [730, 326] width 20 height 9
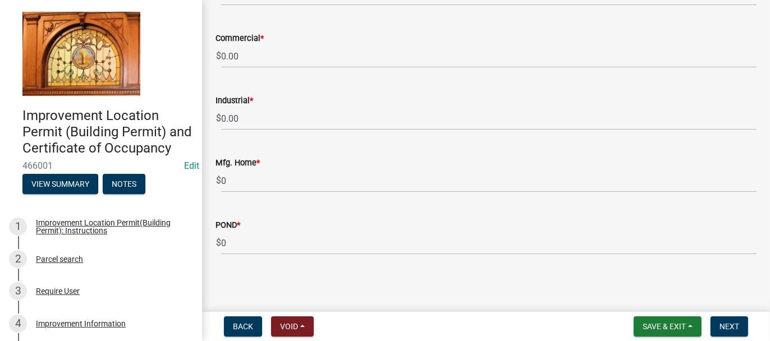
scroll to position [716, 0]
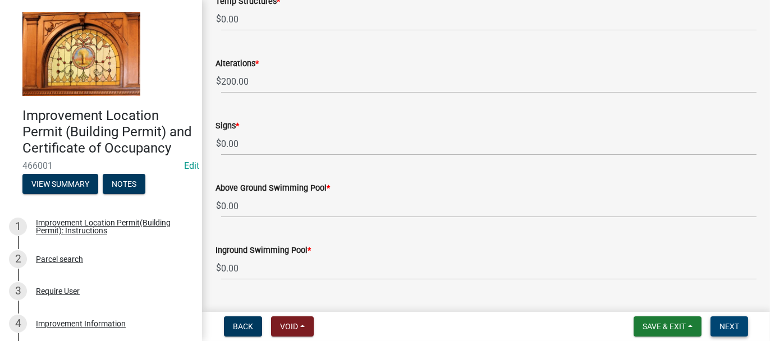
click at [728, 329] on span "Next" at bounding box center [730, 326] width 20 height 9
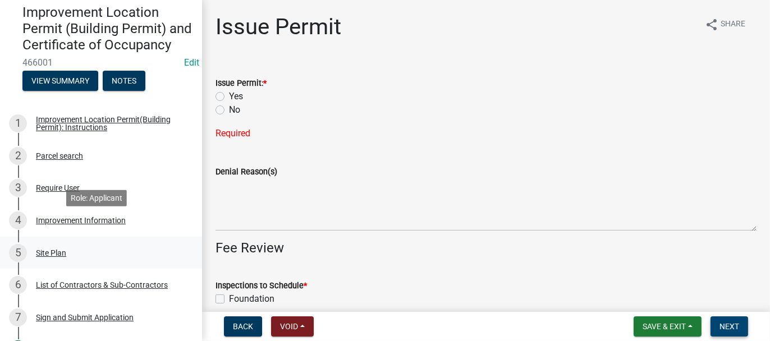
scroll to position [112, 0]
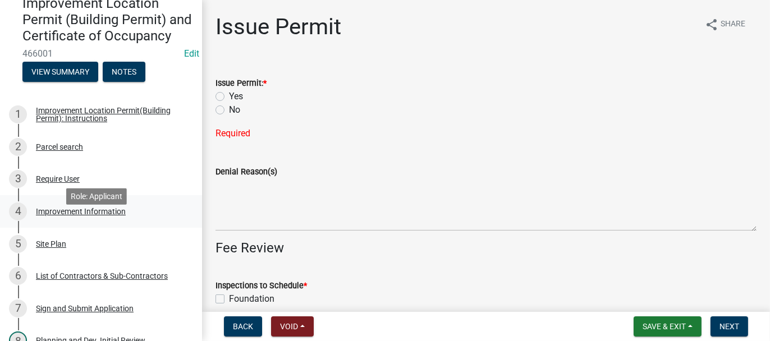
click at [48, 216] on div "Improvement Information" at bounding box center [81, 212] width 90 height 8
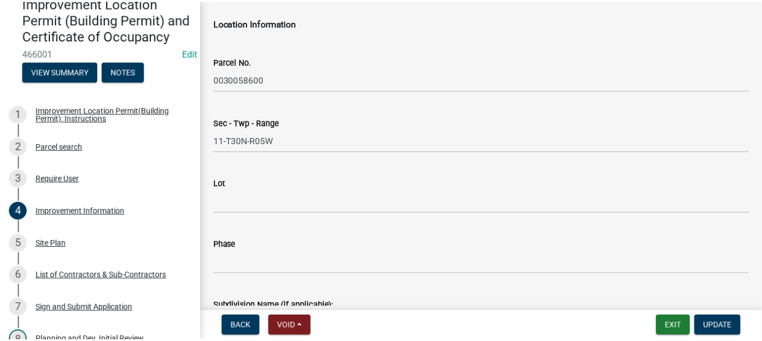
scroll to position [0, 0]
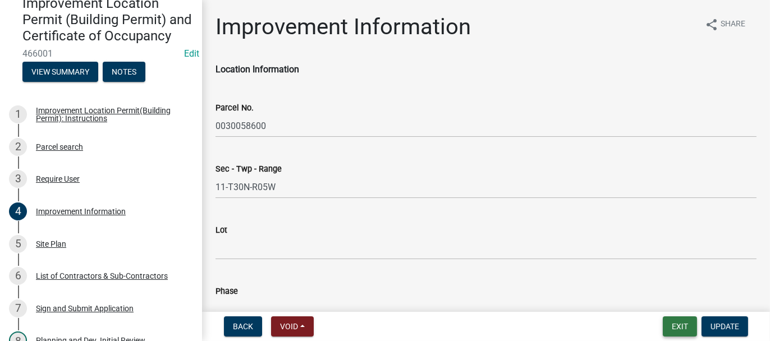
click at [672, 330] on button "Exit" at bounding box center [680, 327] width 34 height 20
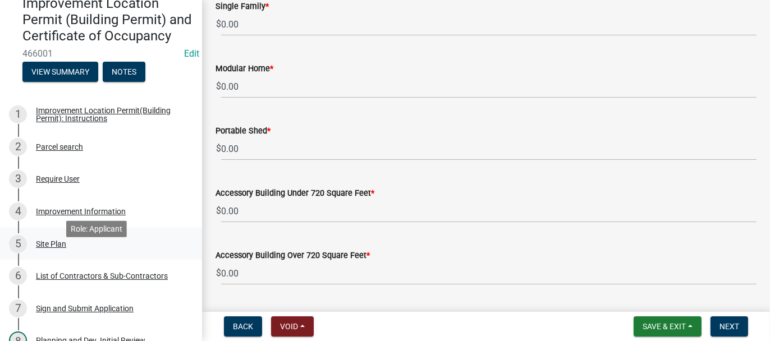
scroll to position [225, 0]
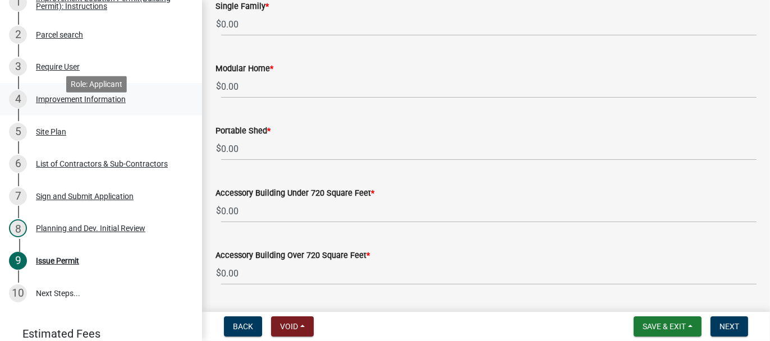
click at [47, 103] on div "Improvement Information" at bounding box center [81, 99] width 90 height 8
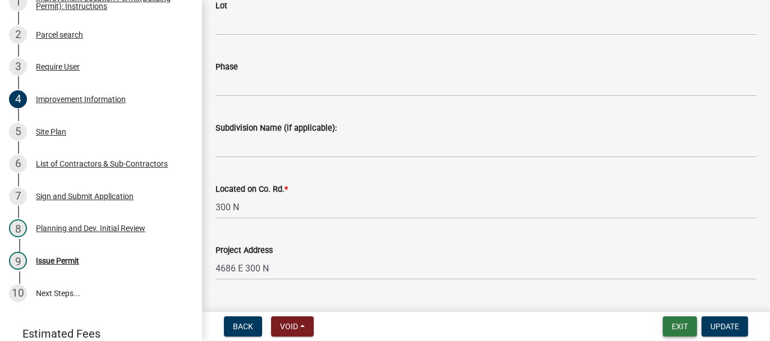
click at [668, 327] on button "Exit" at bounding box center [680, 327] width 34 height 20
